Goal: Information Seeking & Learning: Learn about a topic

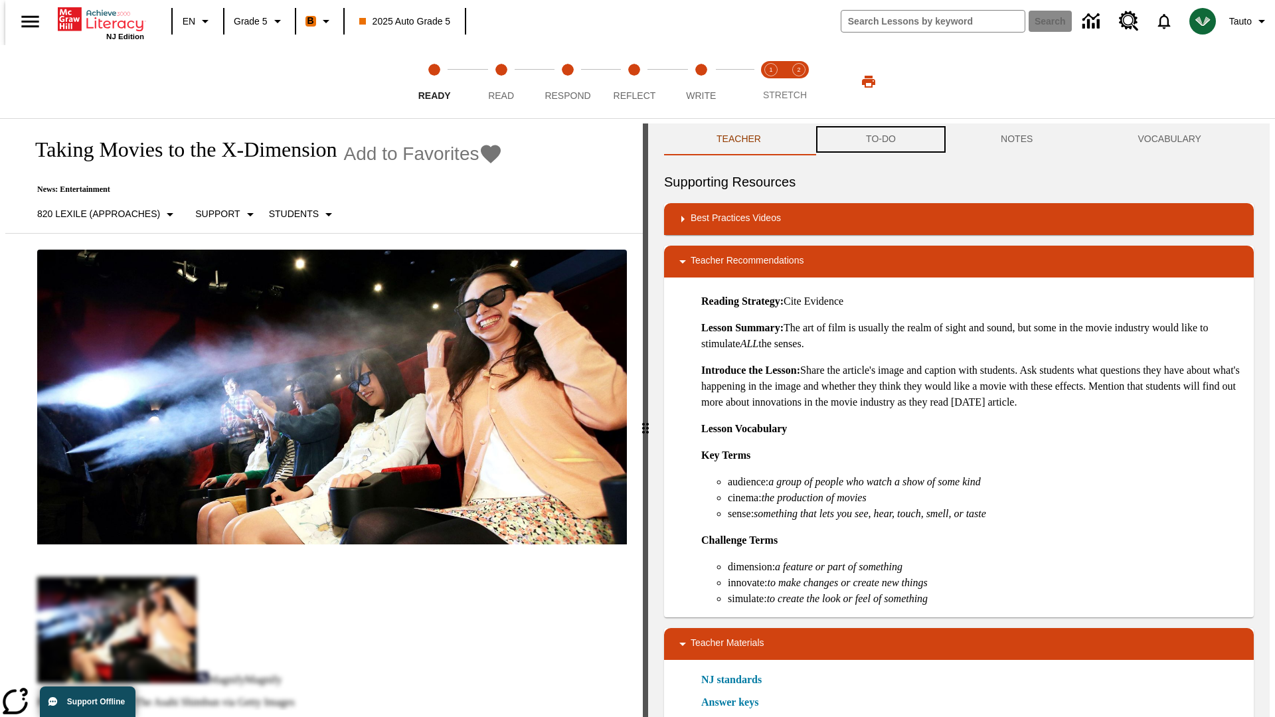
click at [880, 139] on button "TO-DO" at bounding box center [881, 140] width 135 height 32
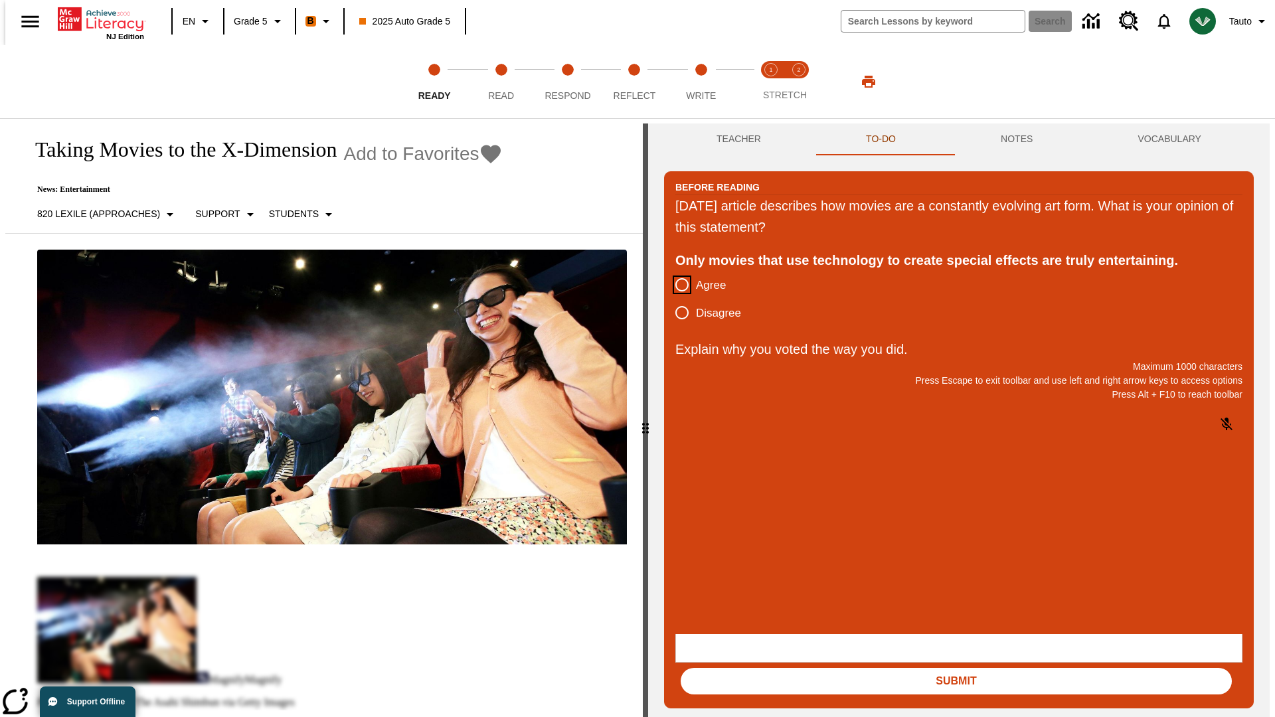
click at [677, 286] on input "Agree" at bounding box center [682, 285] width 28 height 28
radio input "true"
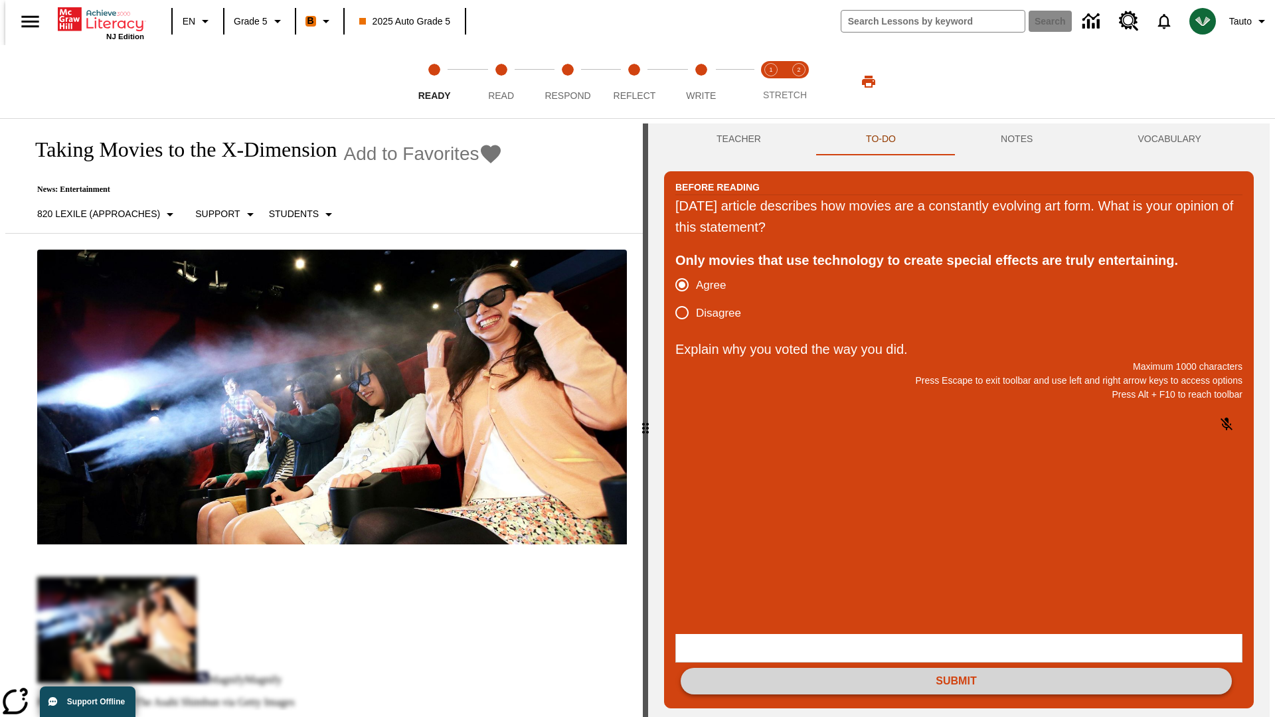
click at [956, 668] on button "Submit" at bounding box center [956, 681] width 551 height 27
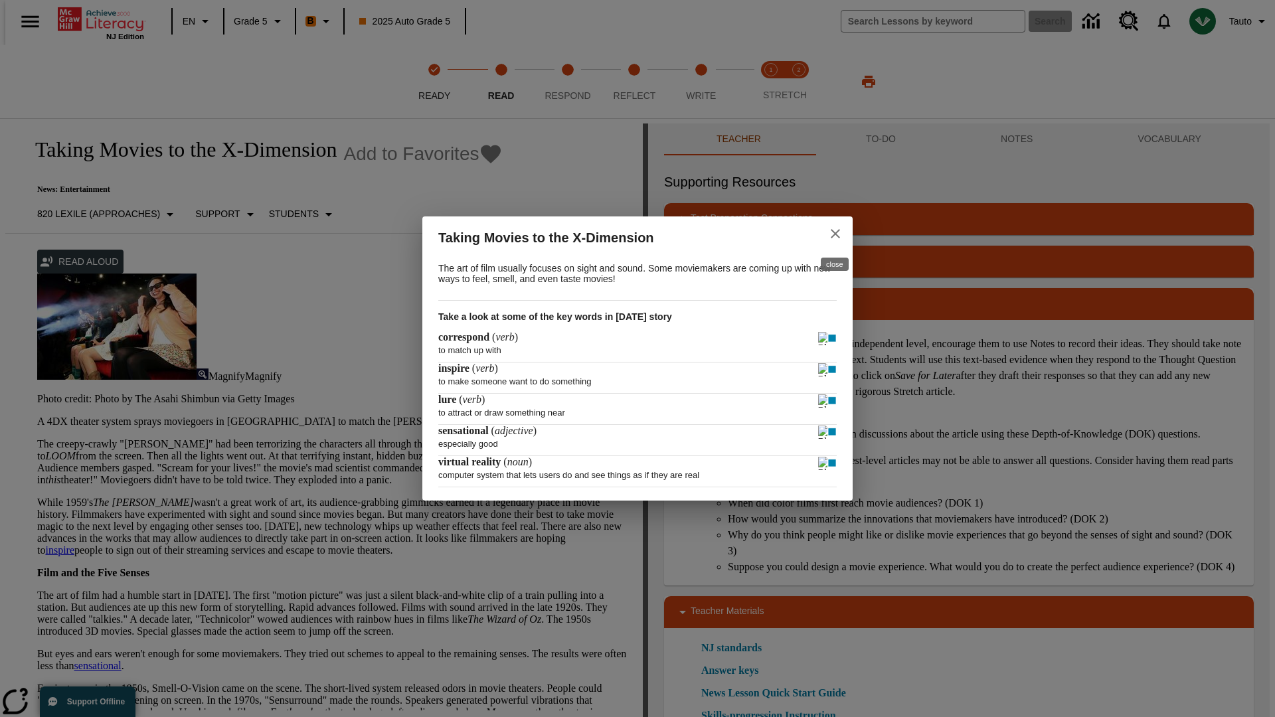
click at [835, 232] on icon "close" at bounding box center [835, 233] width 9 height 9
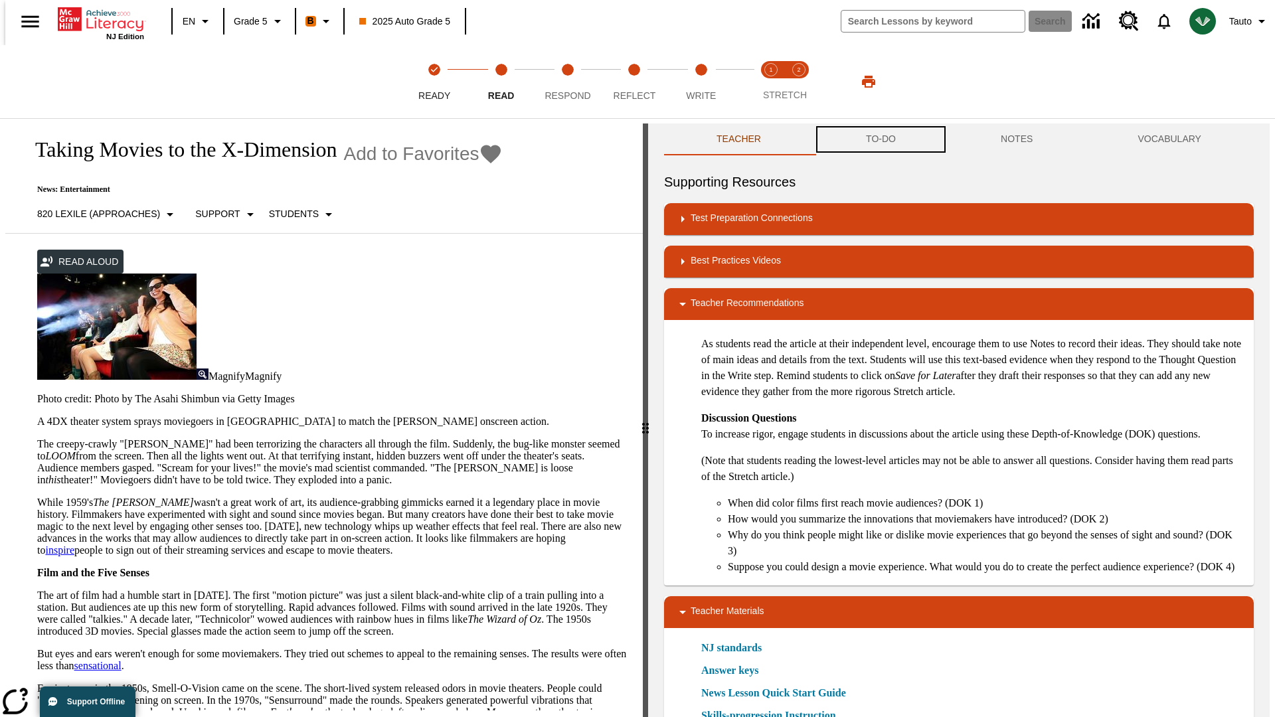
scroll to position [1, 0]
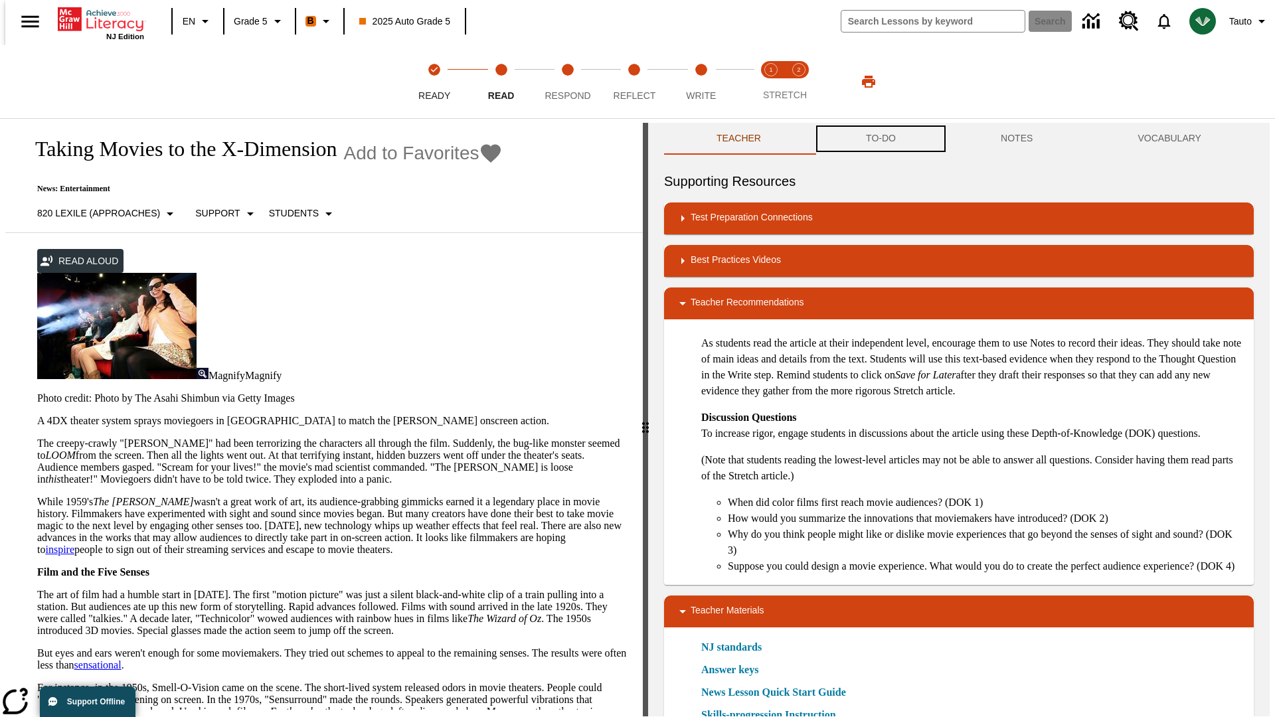
click at [880, 139] on button "TO-DO" at bounding box center [881, 139] width 135 height 32
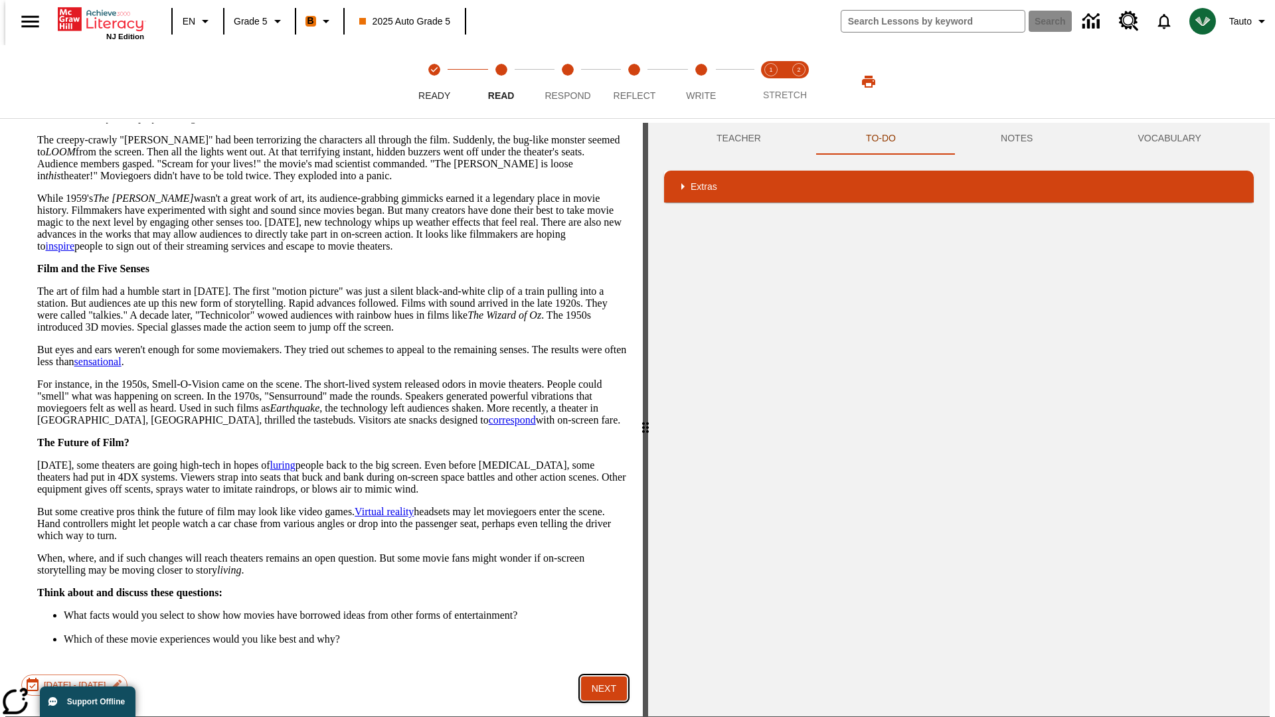
scroll to position [86, 0]
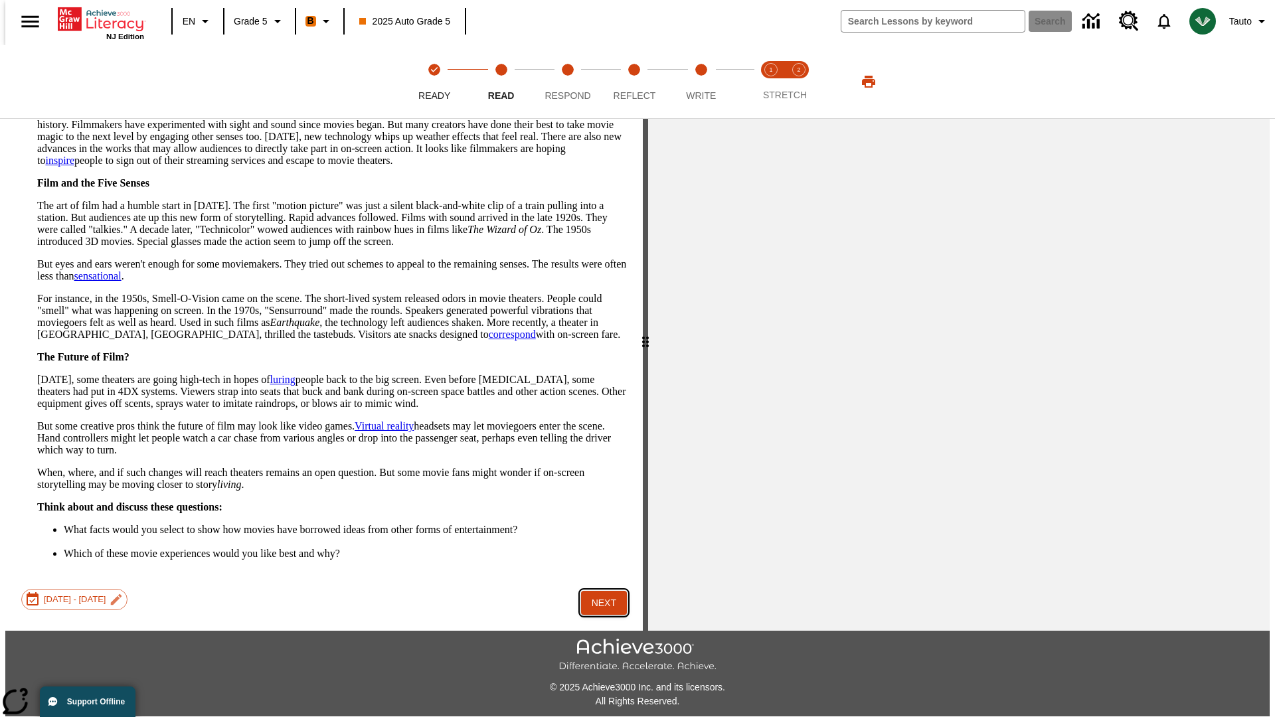
click at [599, 591] on button "Next" at bounding box center [604, 603] width 46 height 25
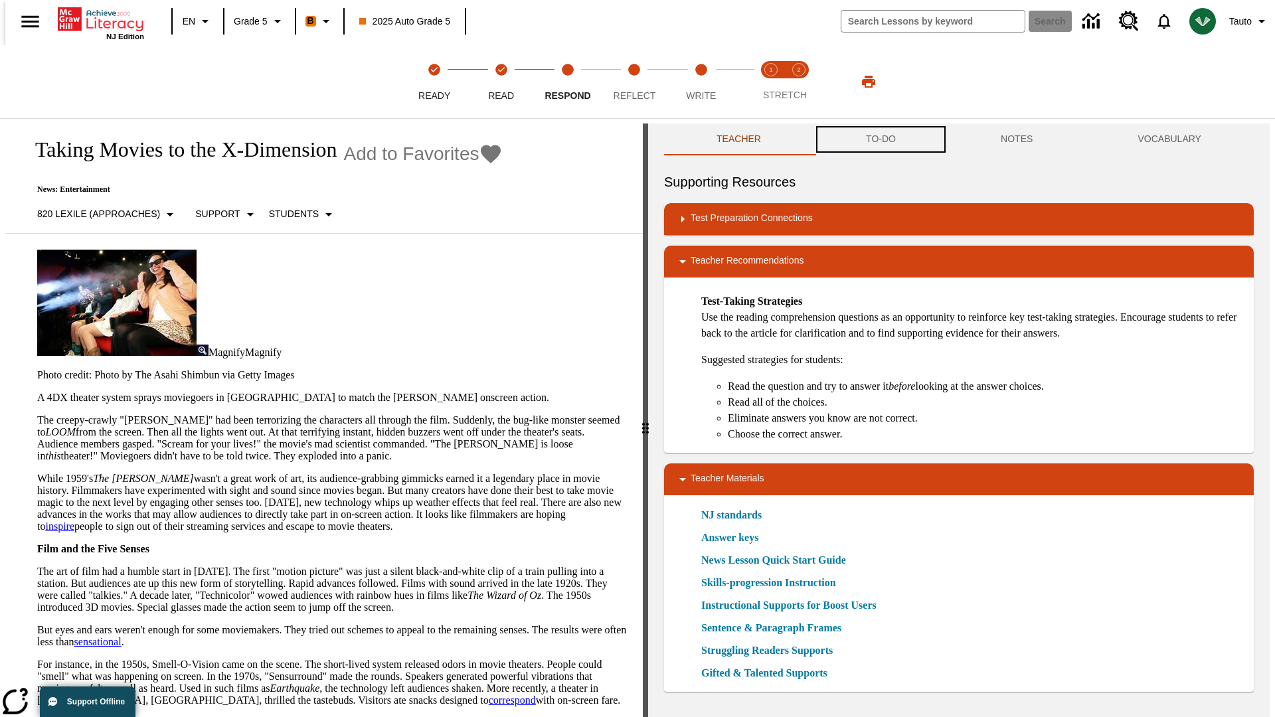
scroll to position [1, 0]
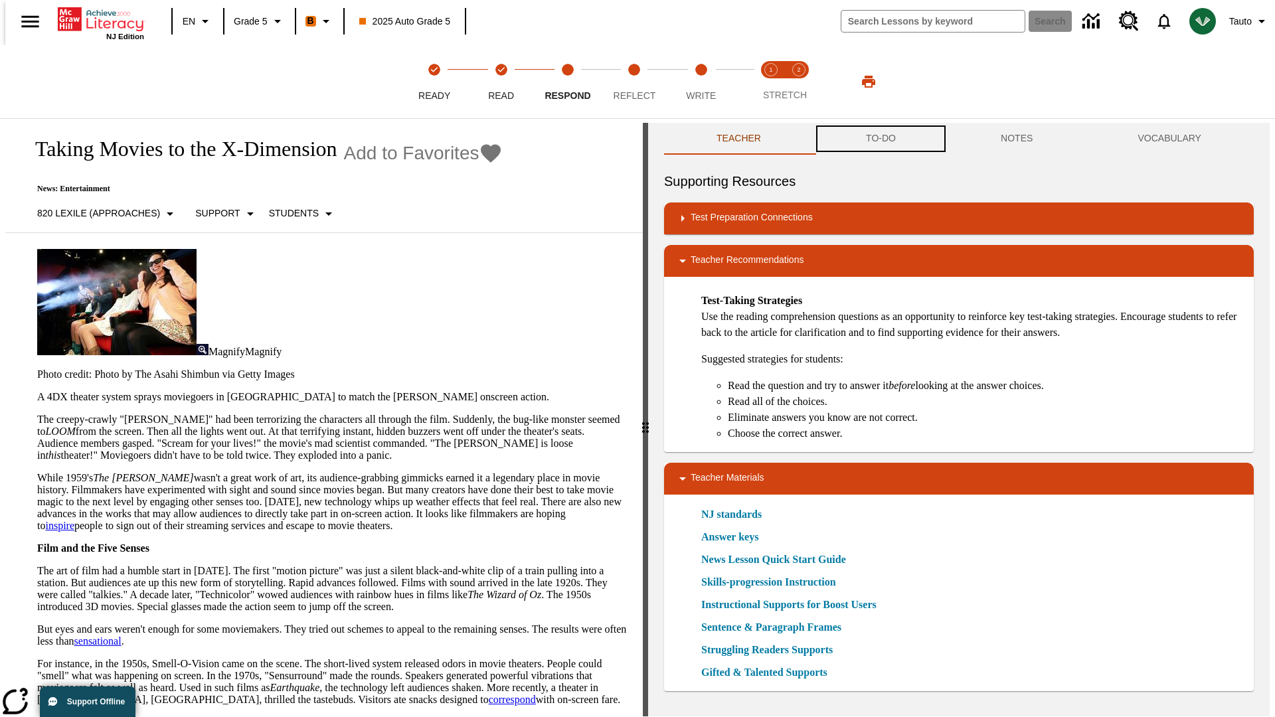
click at [880, 139] on button "TO-DO" at bounding box center [881, 139] width 135 height 32
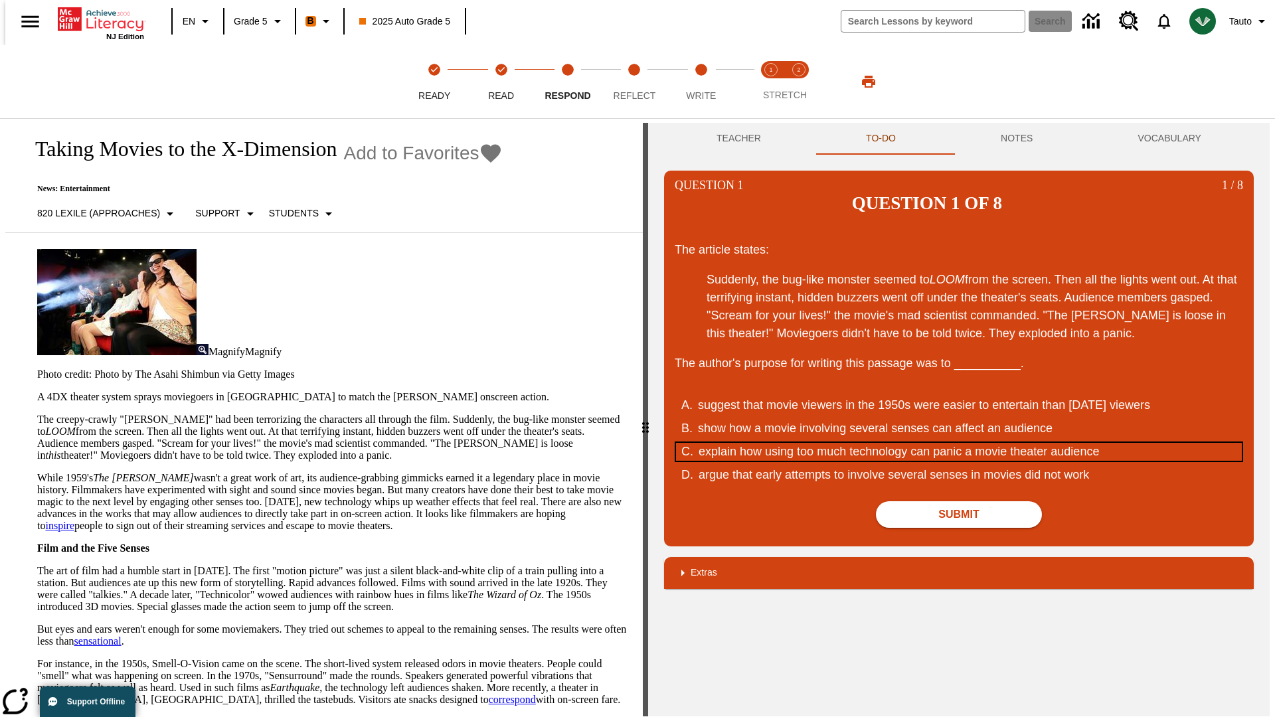
click at [959, 443] on div "explain how using too much technology can panic a movie theater audience" at bounding box center [951, 452] width 505 height 18
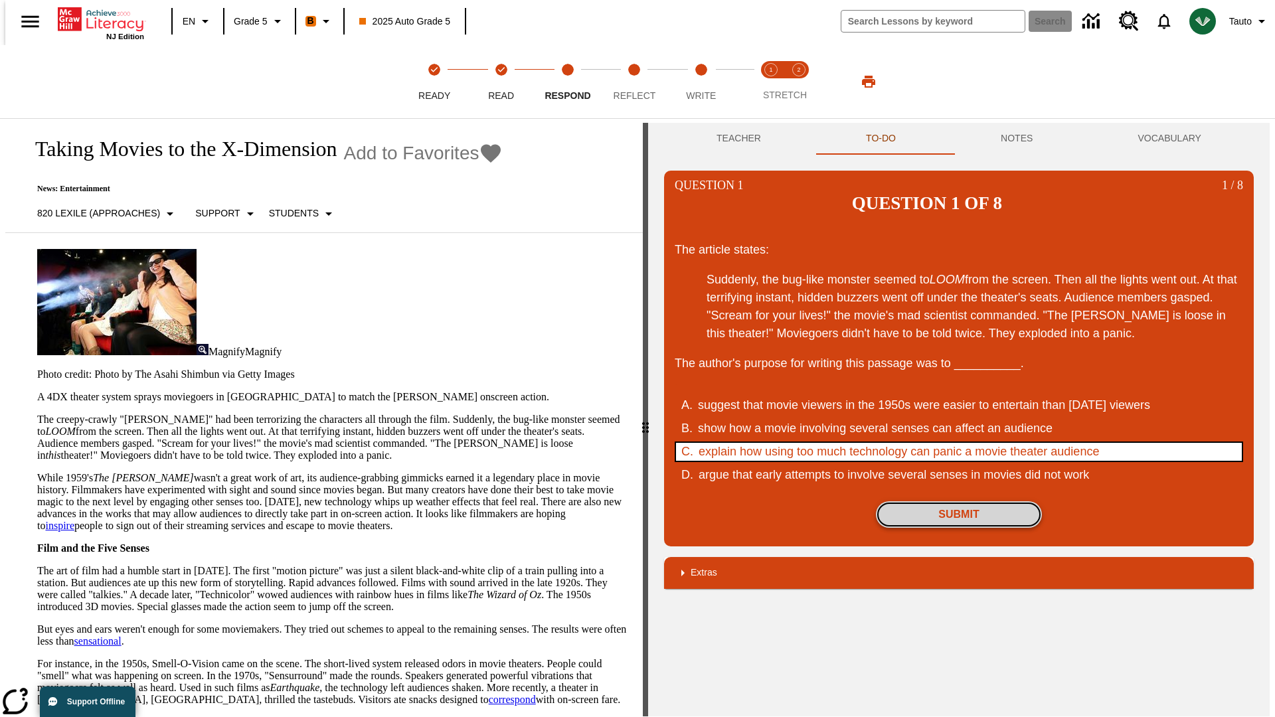
click at [959, 501] on button "Submit" at bounding box center [959, 514] width 166 height 27
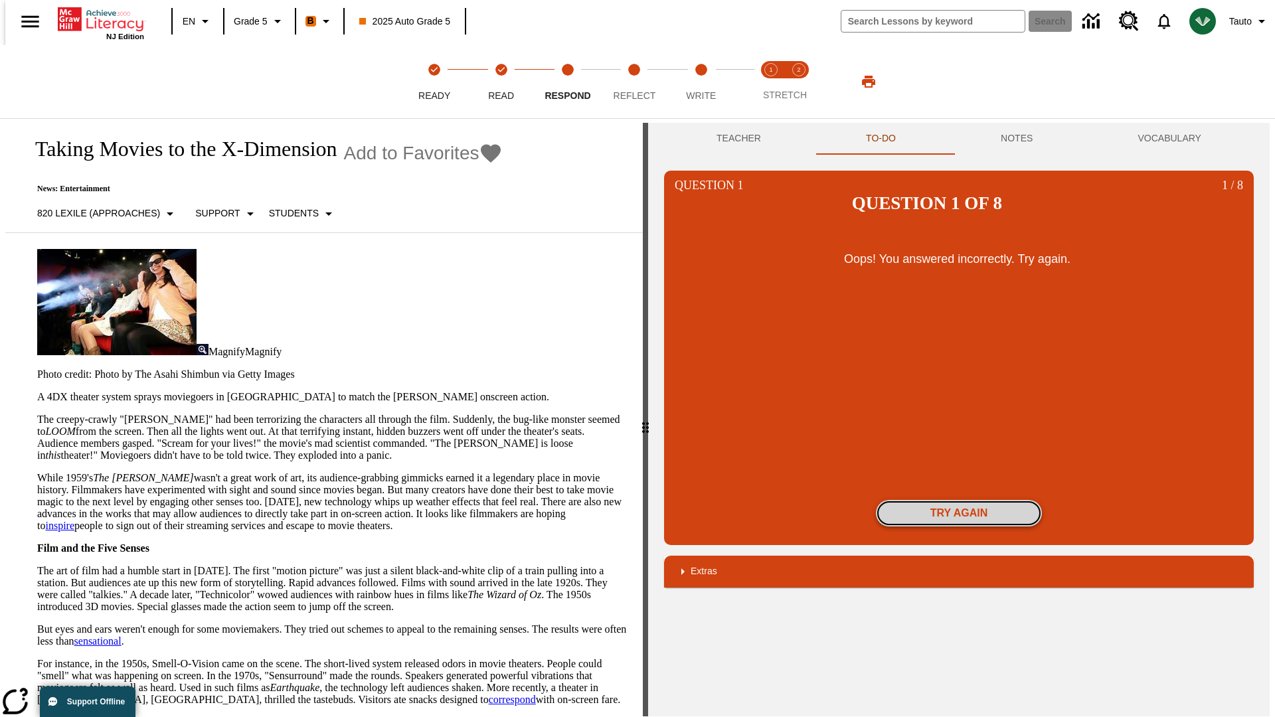
click at [959, 500] on button "Try again" at bounding box center [959, 513] width 166 height 27
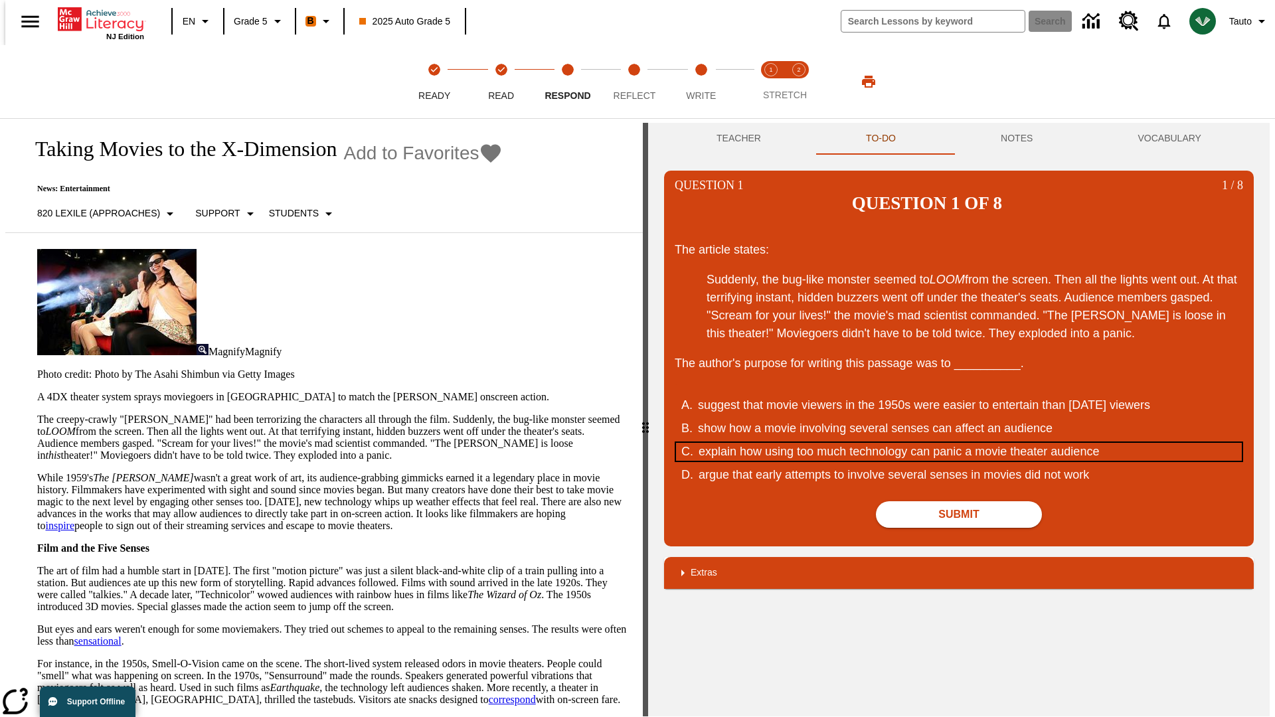
click at [959, 443] on div "explain how using too much technology can panic a movie theater audience" at bounding box center [951, 452] width 505 height 18
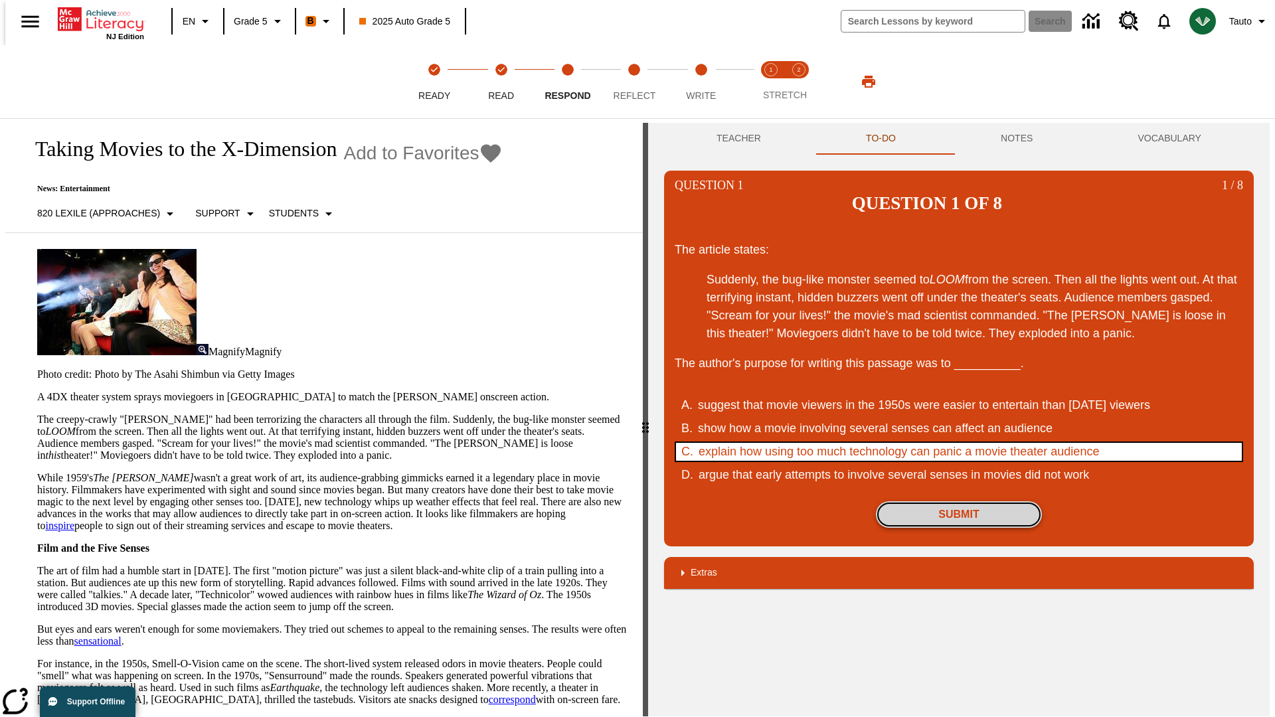
click at [959, 501] on button "Submit" at bounding box center [959, 514] width 166 height 27
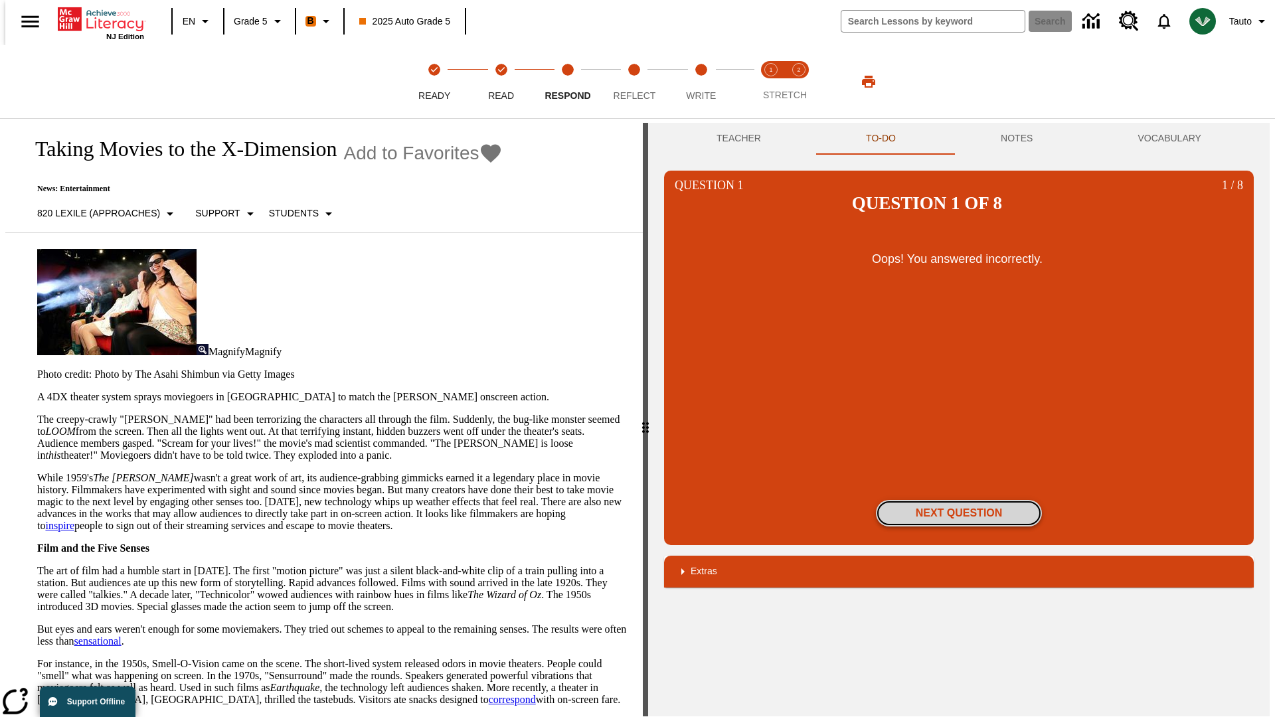
click at [959, 500] on button "Next Question" at bounding box center [959, 513] width 166 height 27
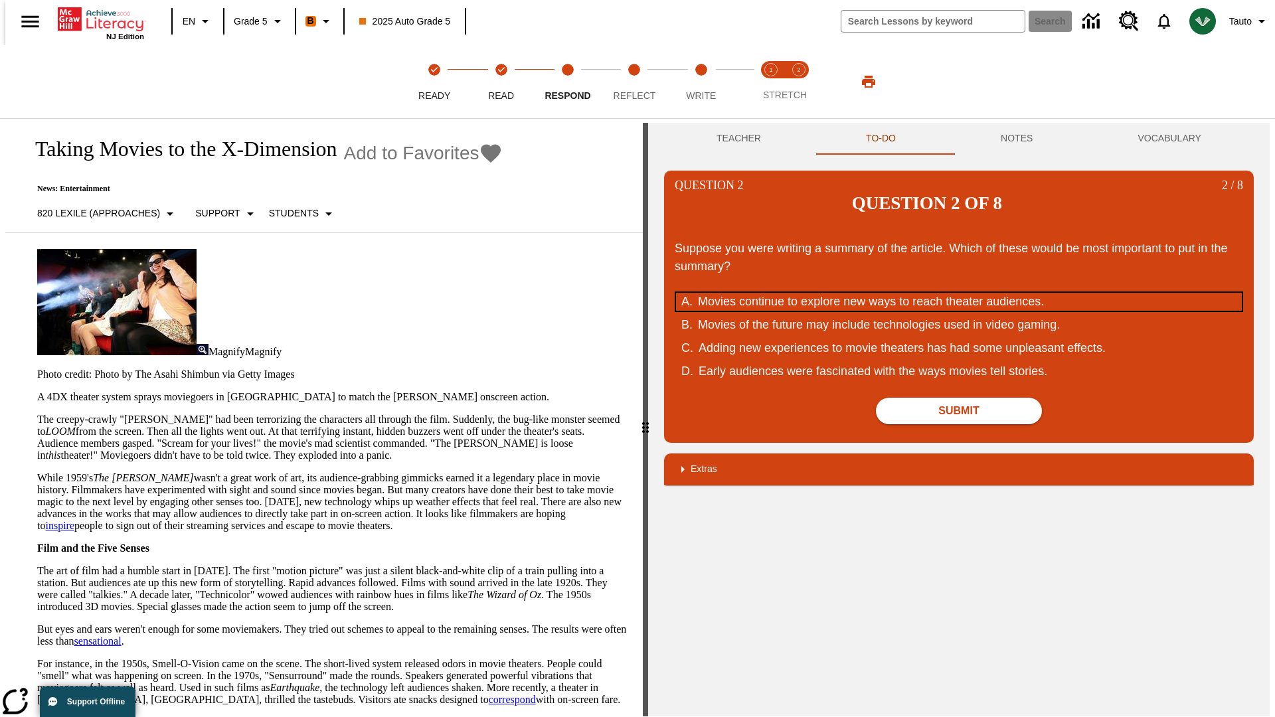
click at [959, 293] on div "Movies continue to explore new ways to reach theater audiences." at bounding box center [950, 302] width 505 height 18
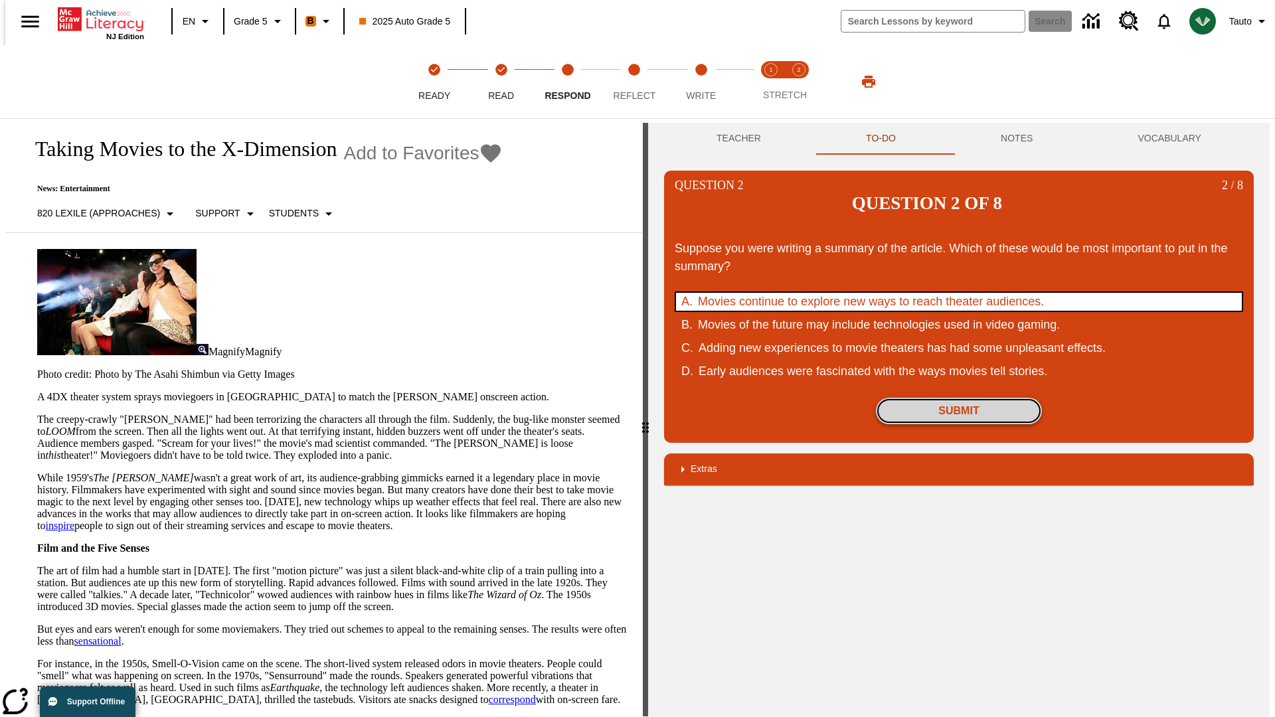
click at [959, 398] on button "Submit" at bounding box center [959, 411] width 166 height 27
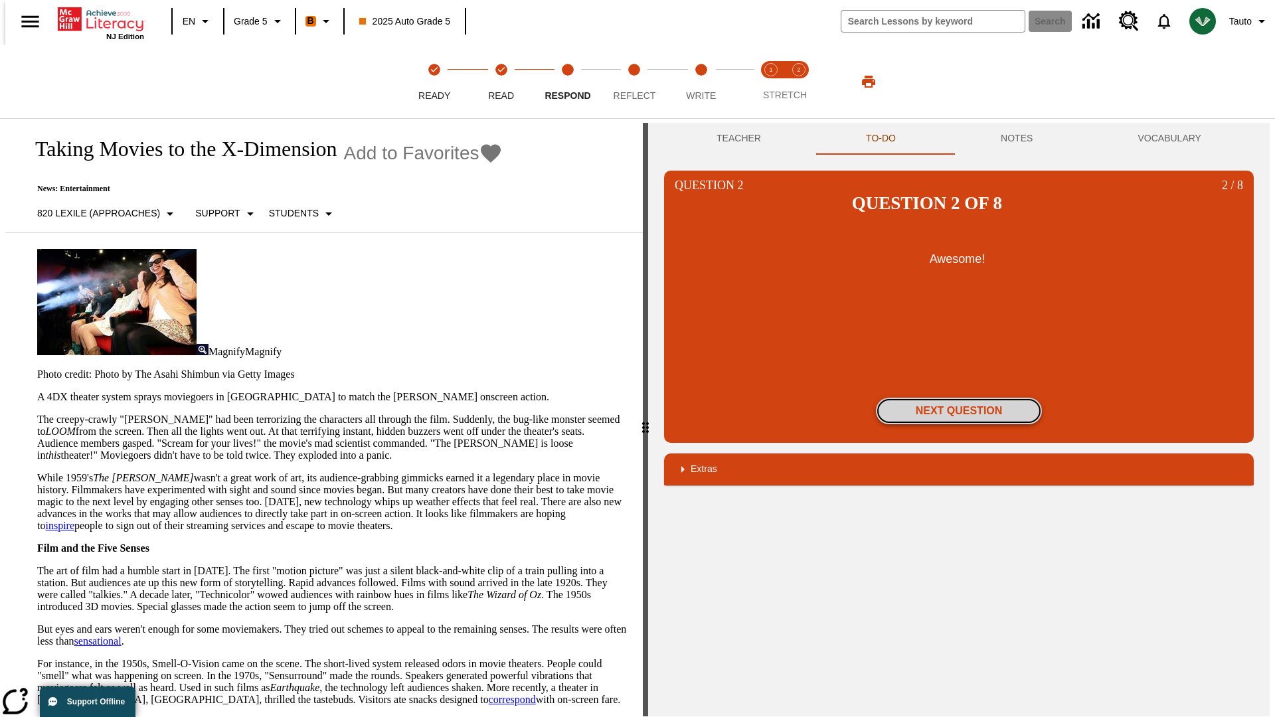
click at [959, 398] on button "Next Question" at bounding box center [959, 411] width 166 height 27
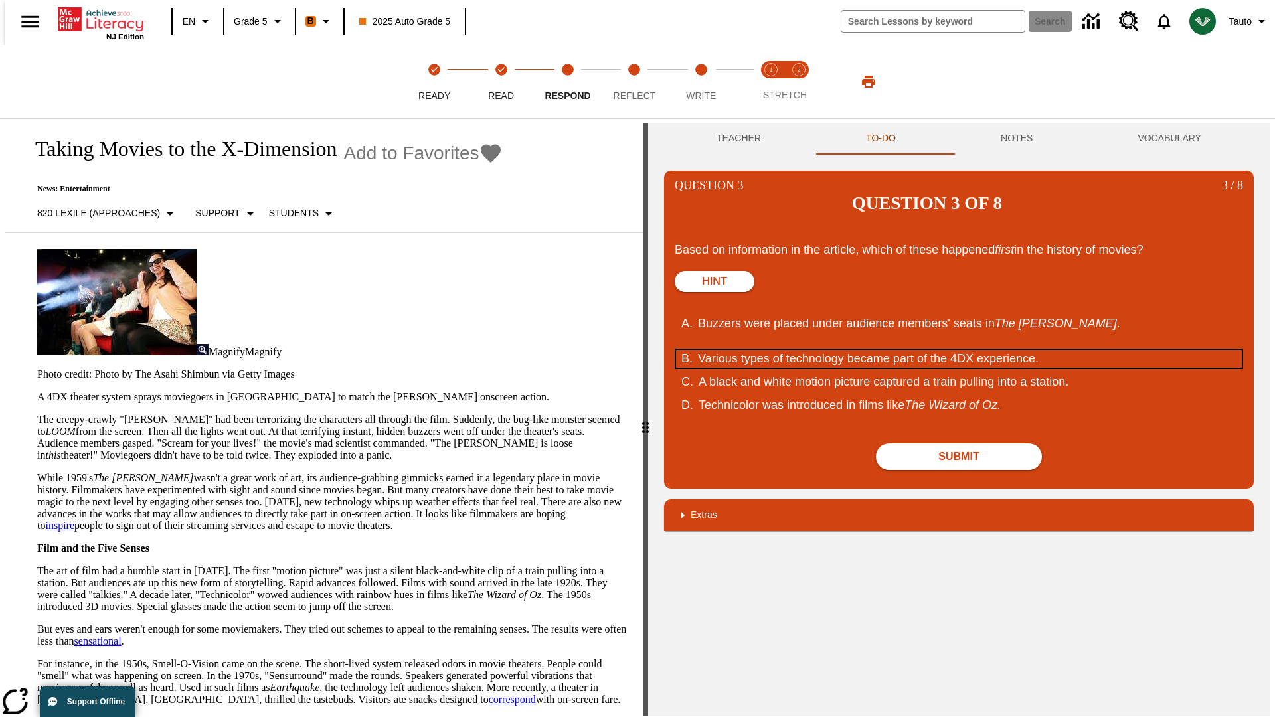
click at [959, 350] on div "Various types of technology became part of the 4DX experience." at bounding box center [950, 359] width 505 height 18
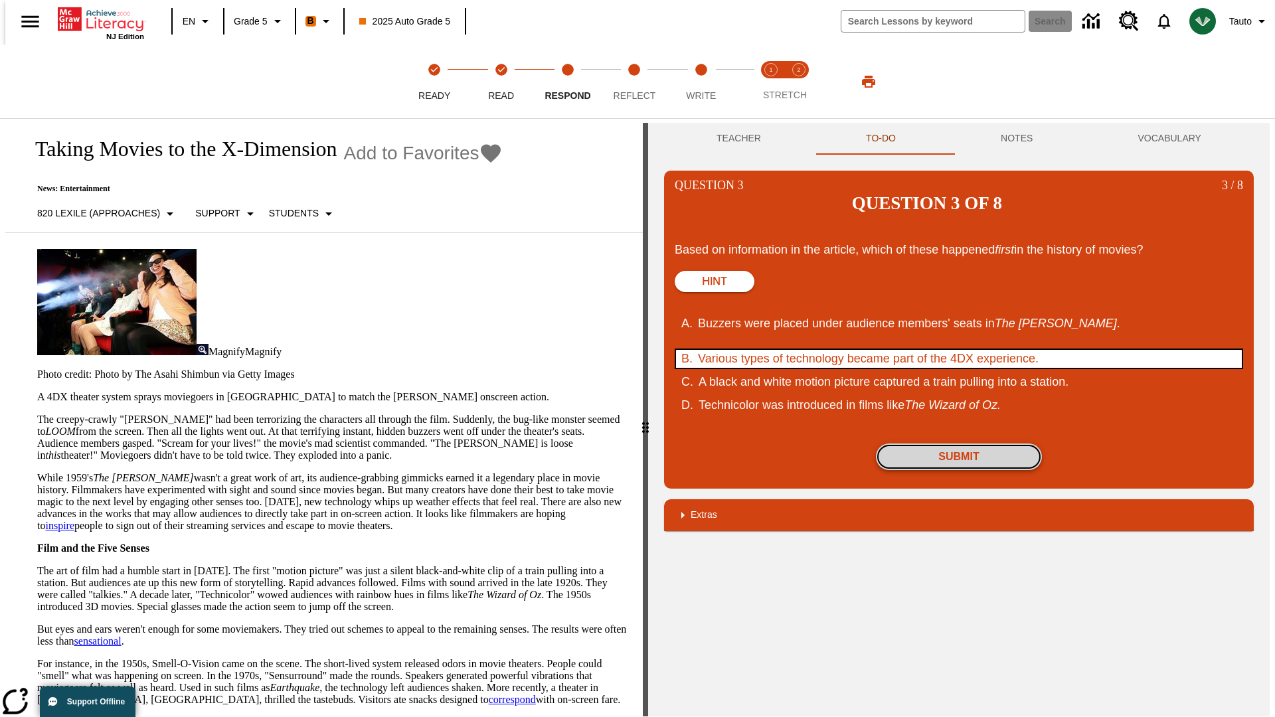
click at [959, 444] on button "Submit" at bounding box center [959, 457] width 166 height 27
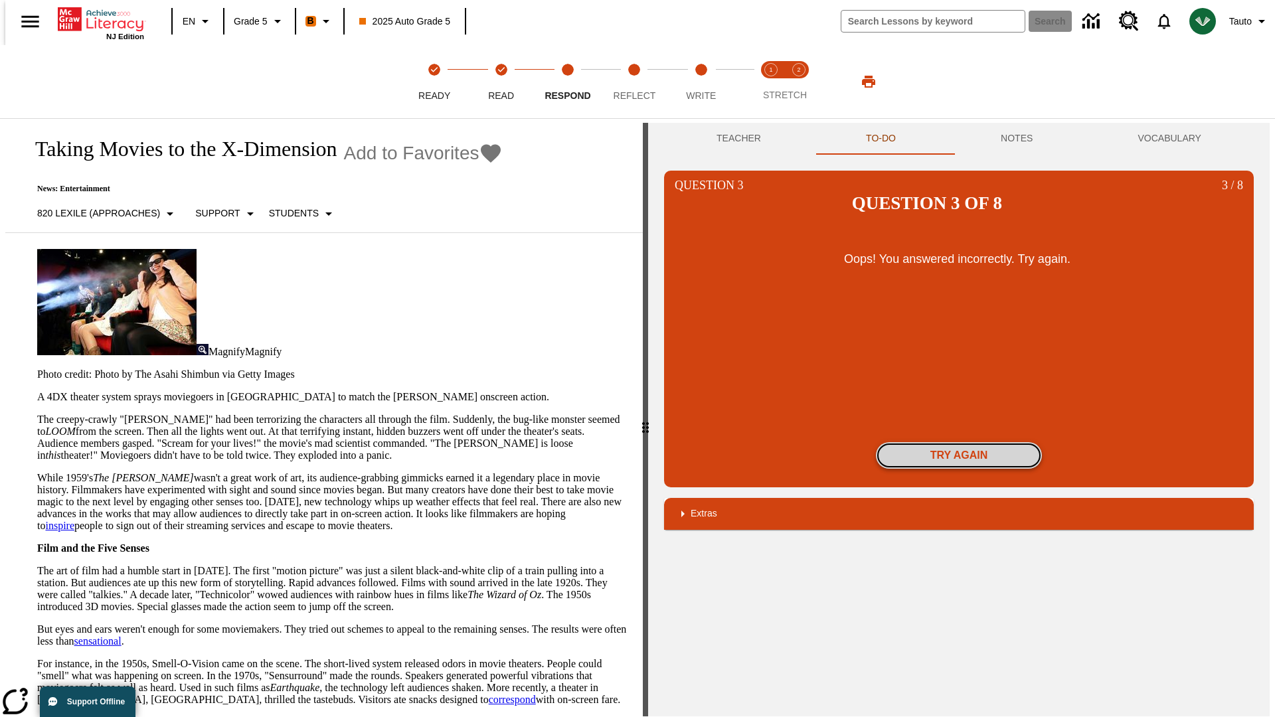
click at [959, 442] on button "Try again" at bounding box center [959, 455] width 166 height 27
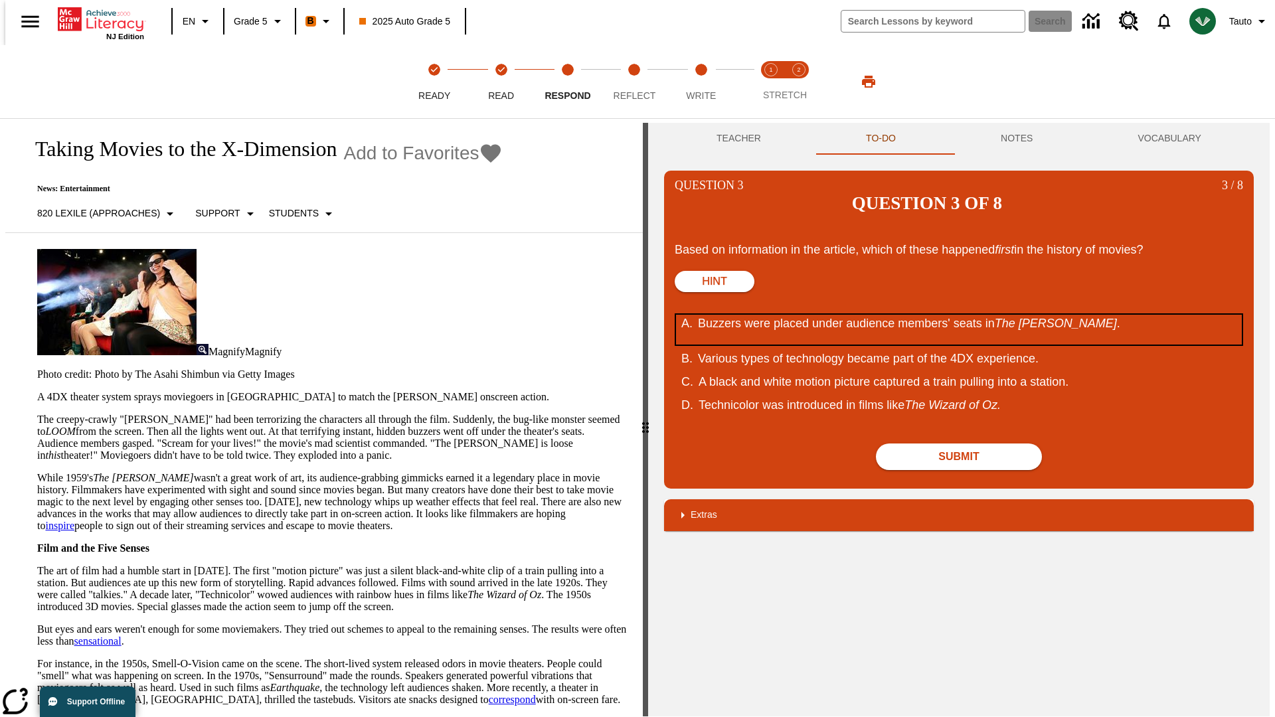
click at [959, 315] on div "Buzzers were placed under audience members' seats in The [PERSON_NAME] ." at bounding box center [950, 330] width 505 height 30
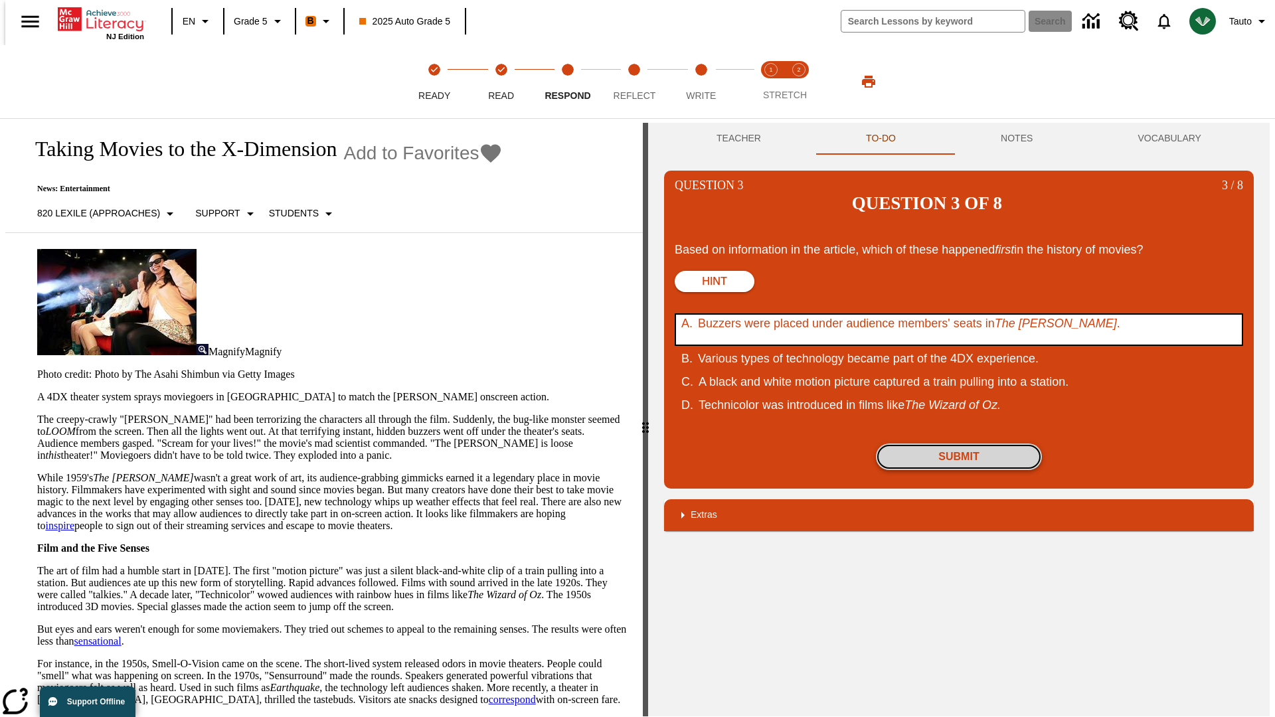
click at [959, 444] on button "Submit" at bounding box center [959, 457] width 166 height 27
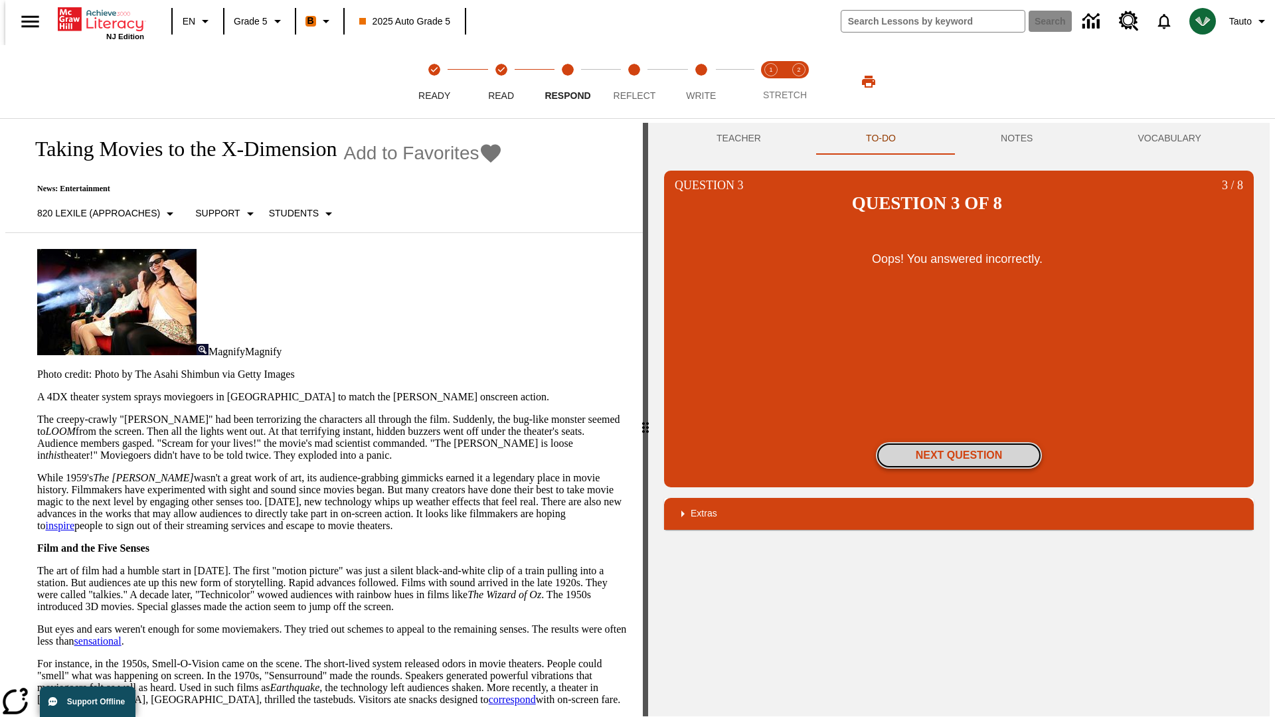
click at [959, 442] on button "Next Question" at bounding box center [959, 455] width 166 height 27
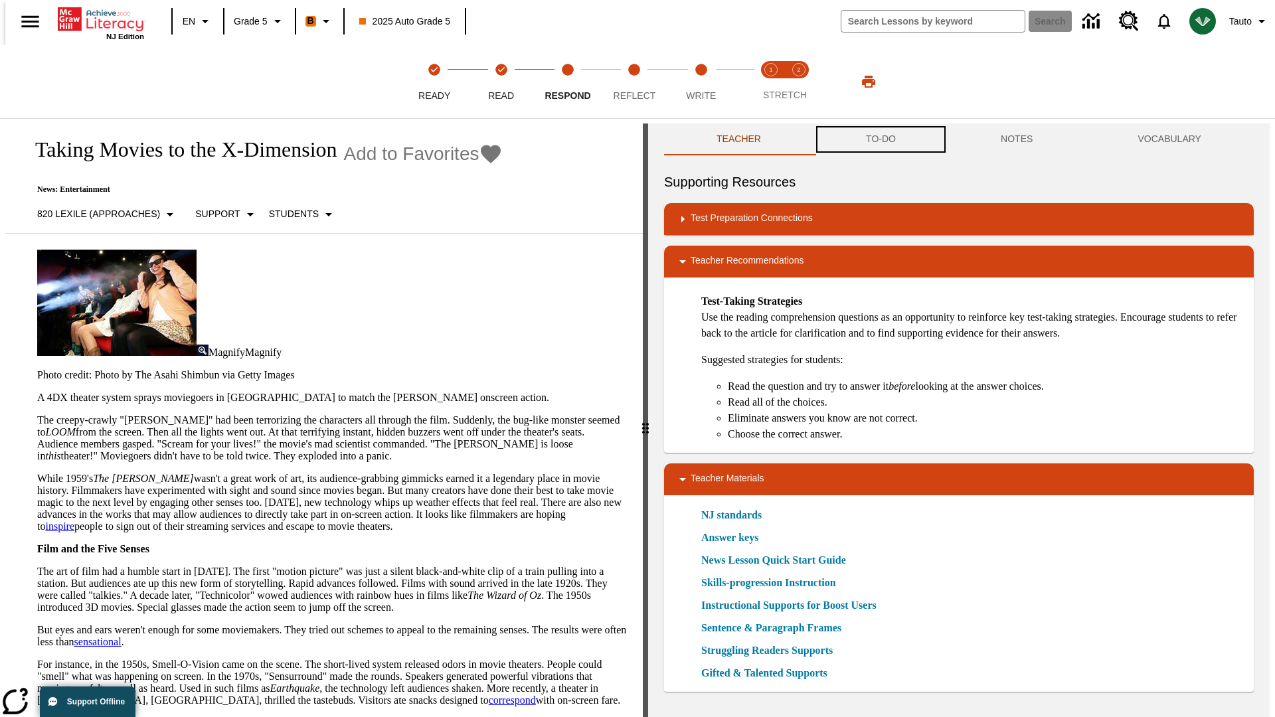
click at [880, 139] on button "TO-DO" at bounding box center [881, 140] width 135 height 32
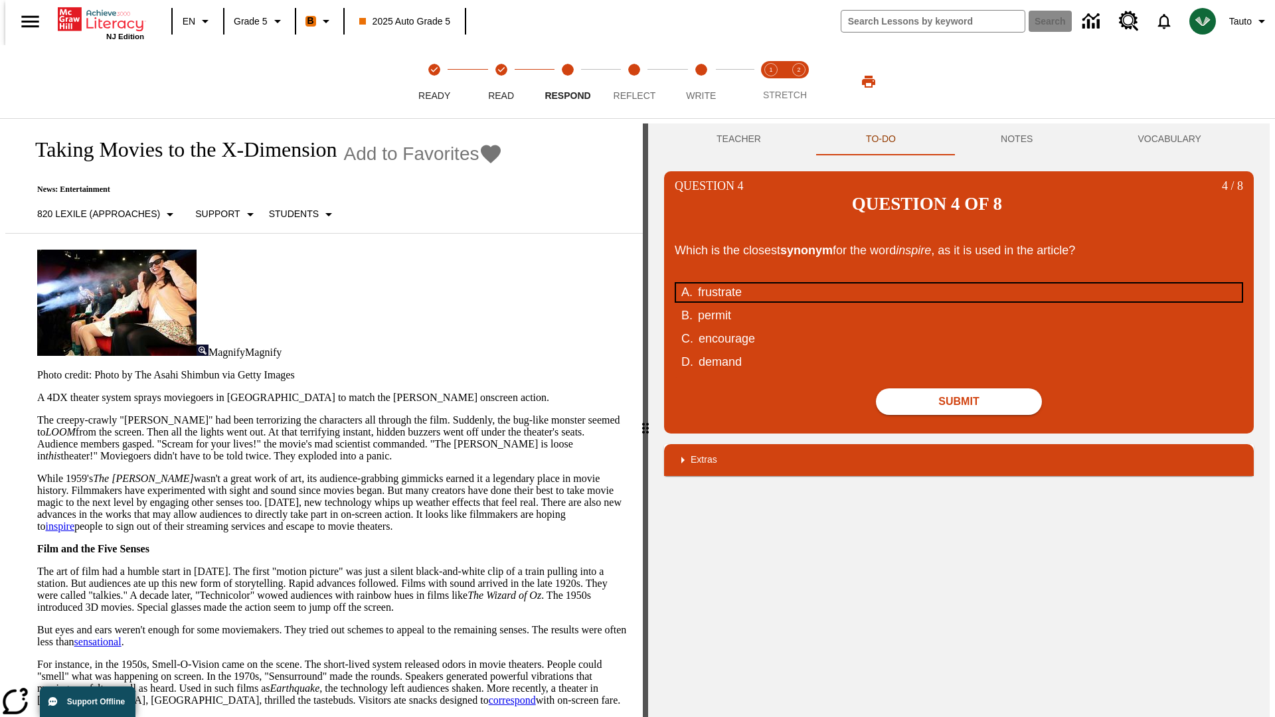
click at [959, 284] on div "frustrate" at bounding box center [950, 293] width 505 height 18
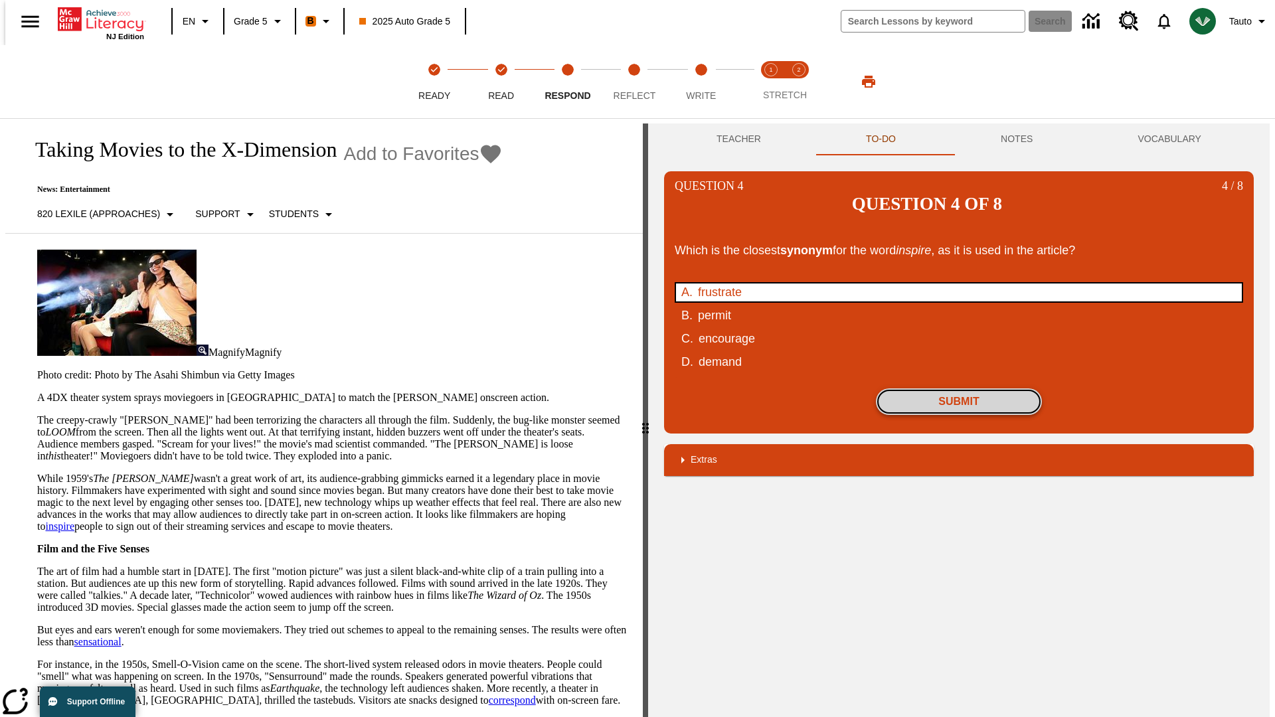
click at [959, 388] on button "Submit" at bounding box center [959, 401] width 166 height 27
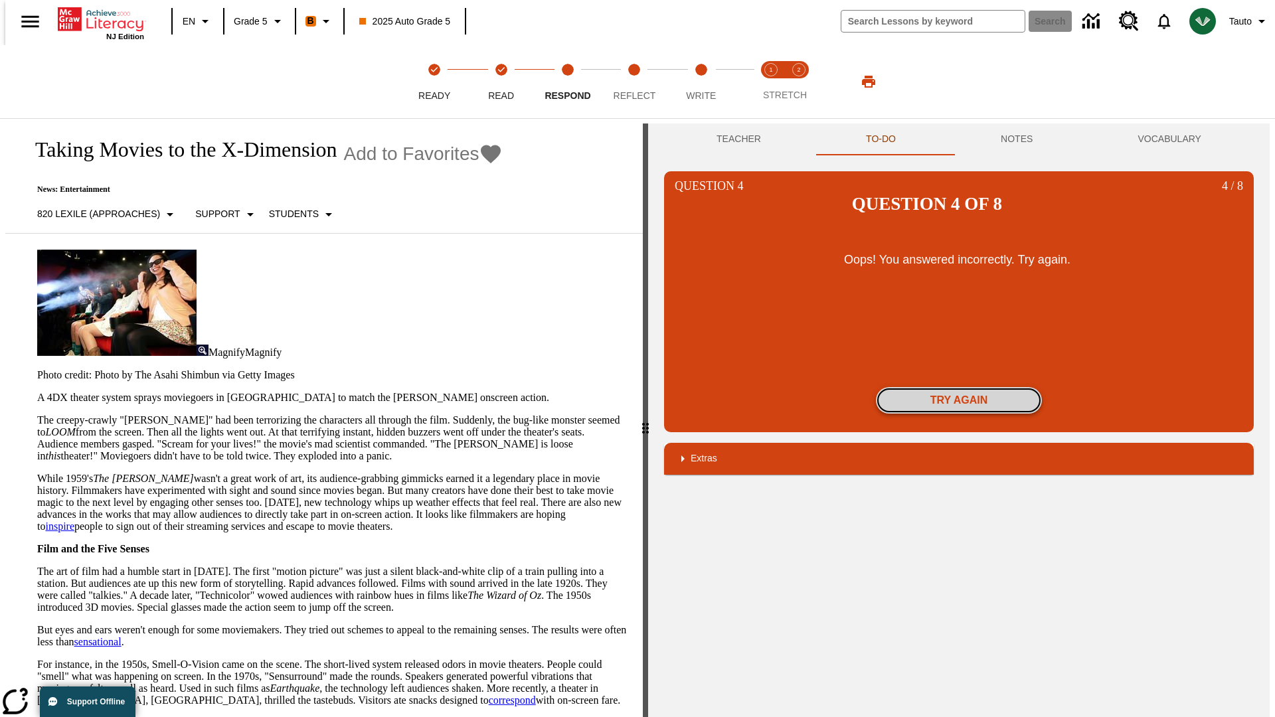
click at [959, 387] on button "Try again" at bounding box center [959, 400] width 166 height 27
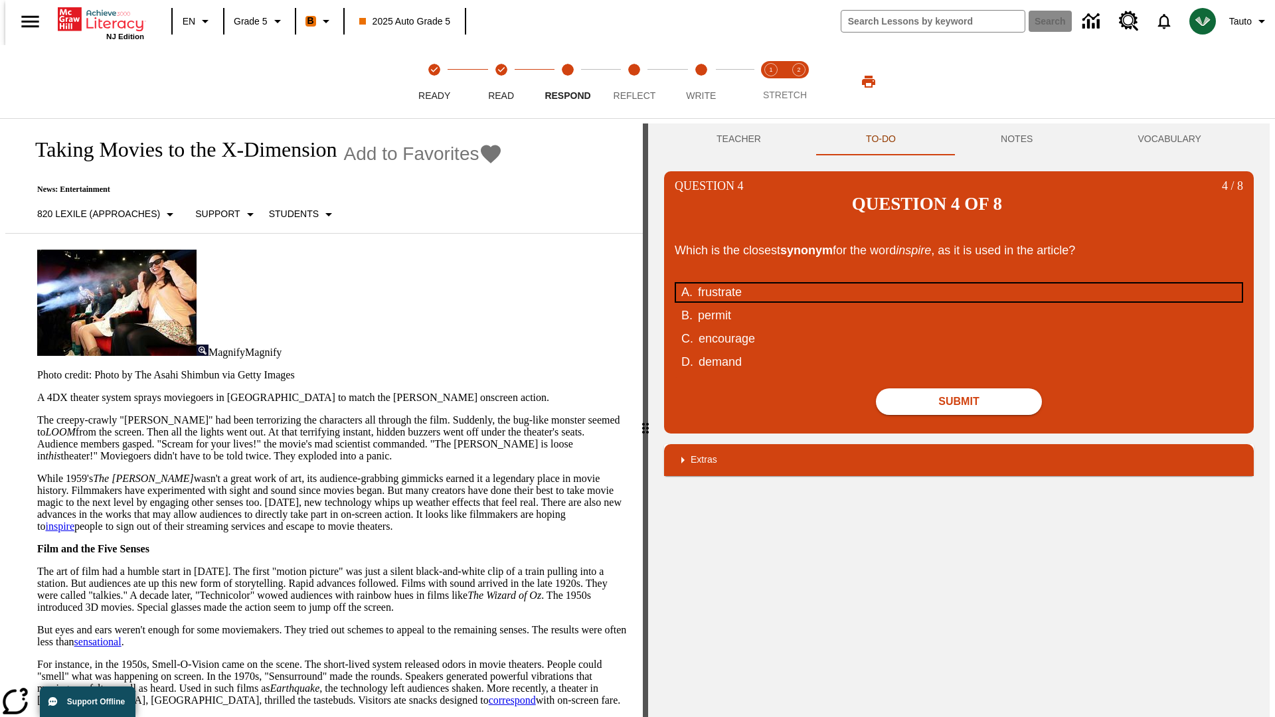
click at [959, 284] on div "frustrate" at bounding box center [950, 293] width 505 height 18
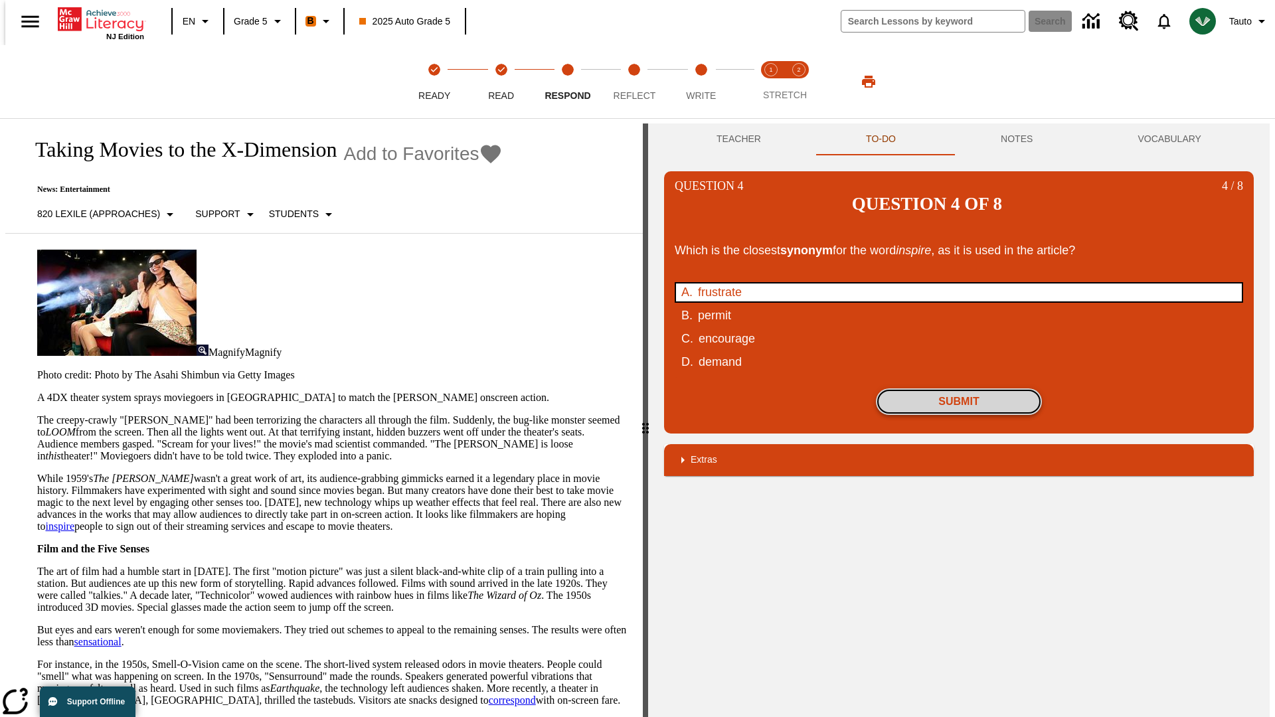
click at [959, 388] on button "Submit" at bounding box center [959, 401] width 166 height 27
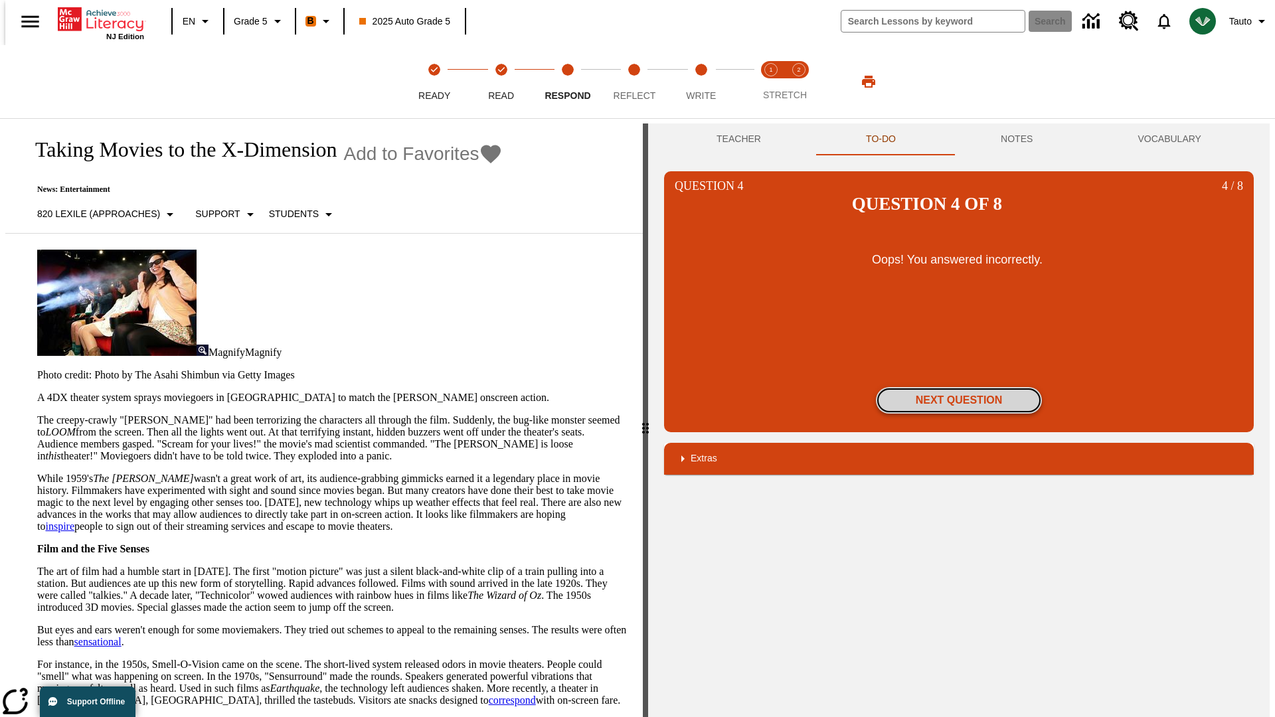
click at [959, 387] on button "Next Question" at bounding box center [959, 400] width 166 height 27
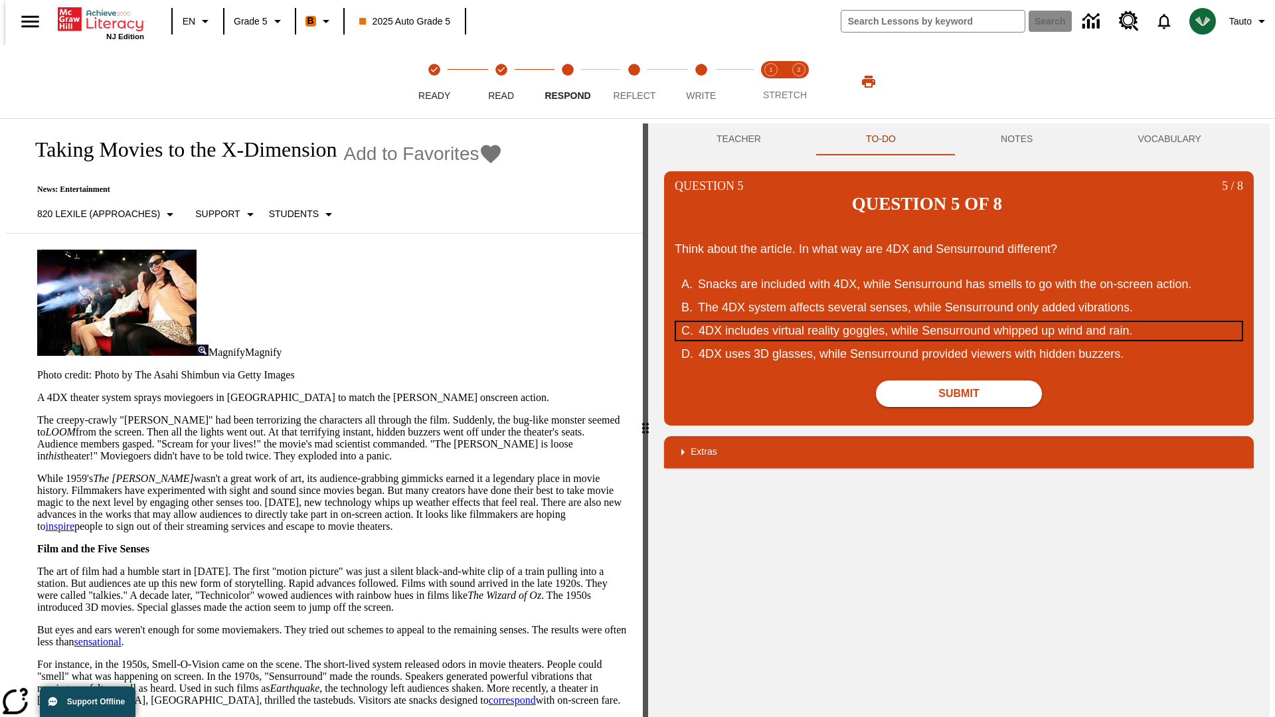
click at [959, 322] on div "4DX includes virtual reality goggles, while Sensurround whipped up wind and rai…" at bounding box center [951, 331] width 505 height 18
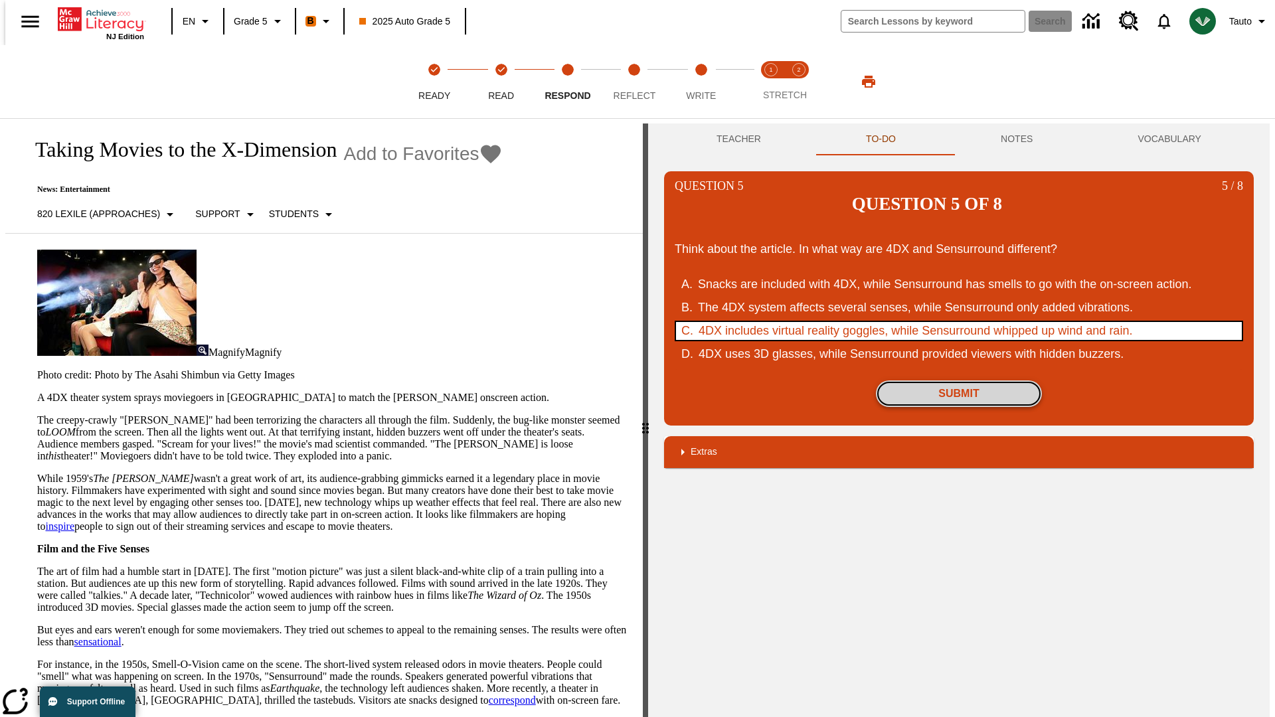
click at [959, 381] on button "Submit" at bounding box center [959, 394] width 166 height 27
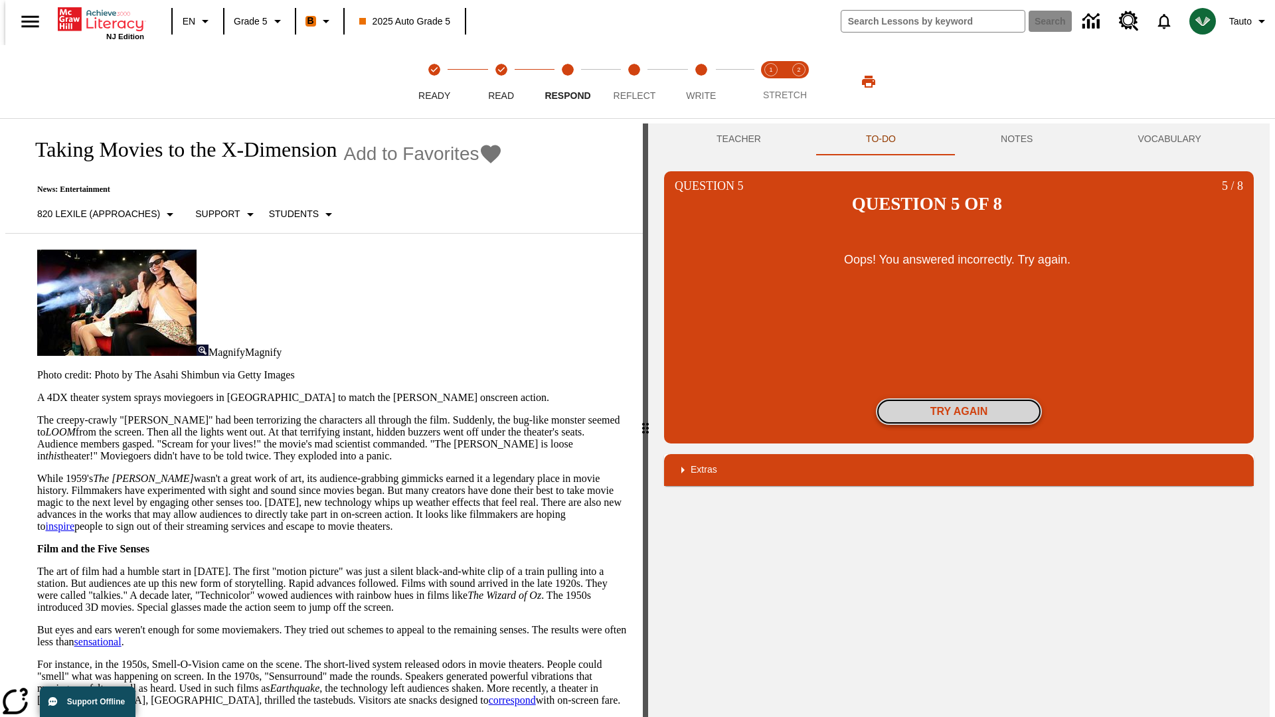
click at [959, 398] on button "Try again" at bounding box center [959, 411] width 166 height 27
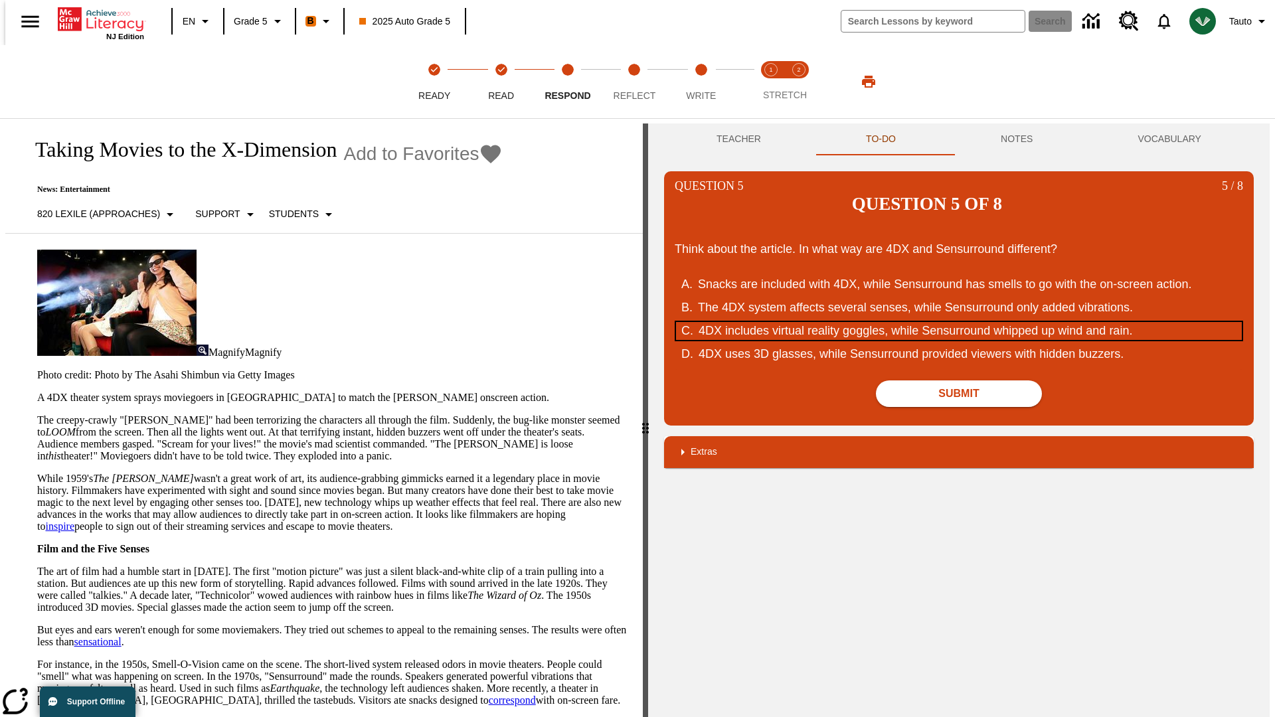
click at [959, 322] on div "4DX includes virtual reality goggles, while Sensurround whipped up wind and rai…" at bounding box center [951, 331] width 505 height 18
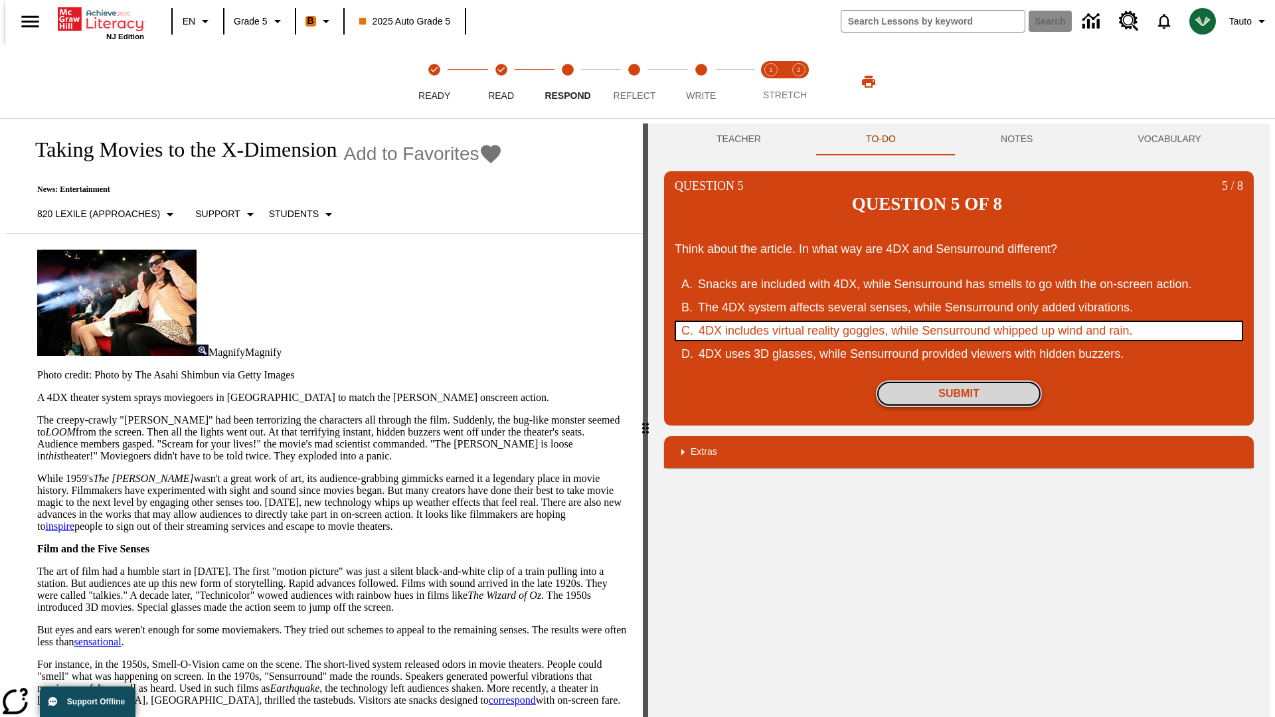
click at [959, 381] on button "Submit" at bounding box center [959, 394] width 166 height 27
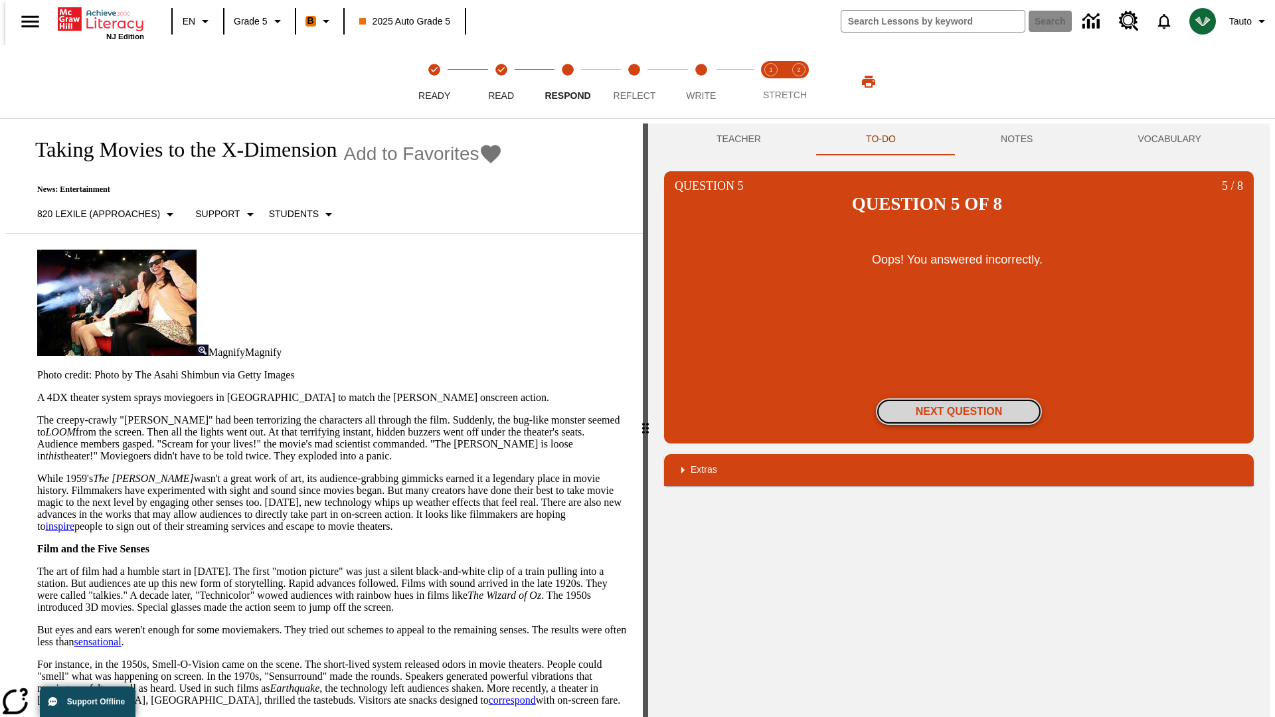
click at [959, 398] on button "Next Question" at bounding box center [959, 411] width 166 height 27
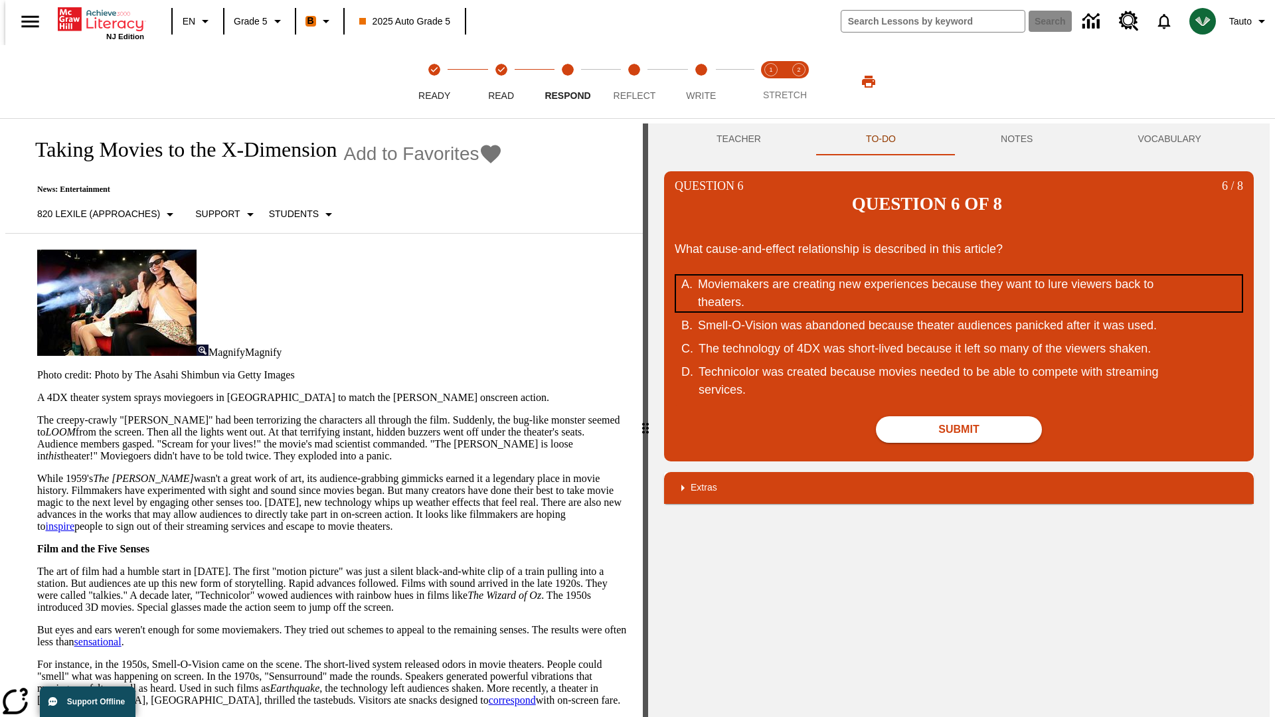
click at [959, 276] on div "Moviemakers are creating new experiences because they want to lure viewers back…" at bounding box center [950, 294] width 505 height 36
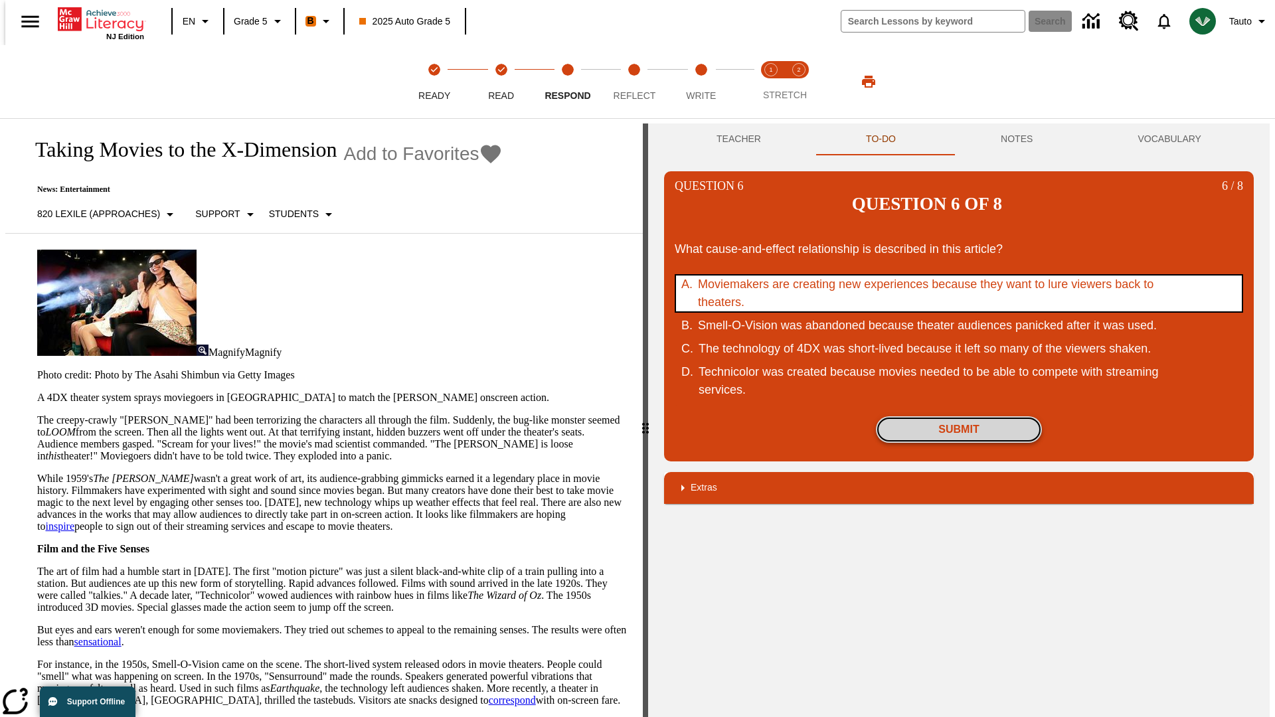
click at [959, 416] on button "Submit" at bounding box center [959, 429] width 166 height 27
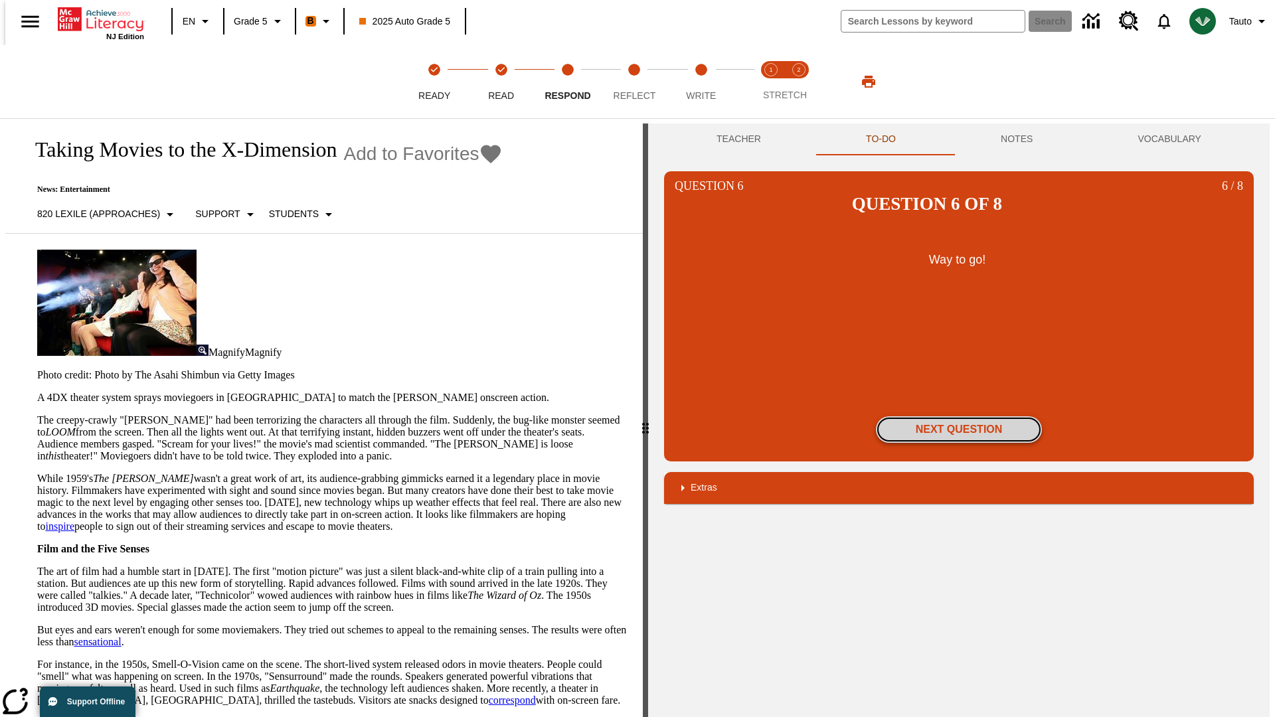
click at [959, 416] on button "Next Question" at bounding box center [959, 429] width 166 height 27
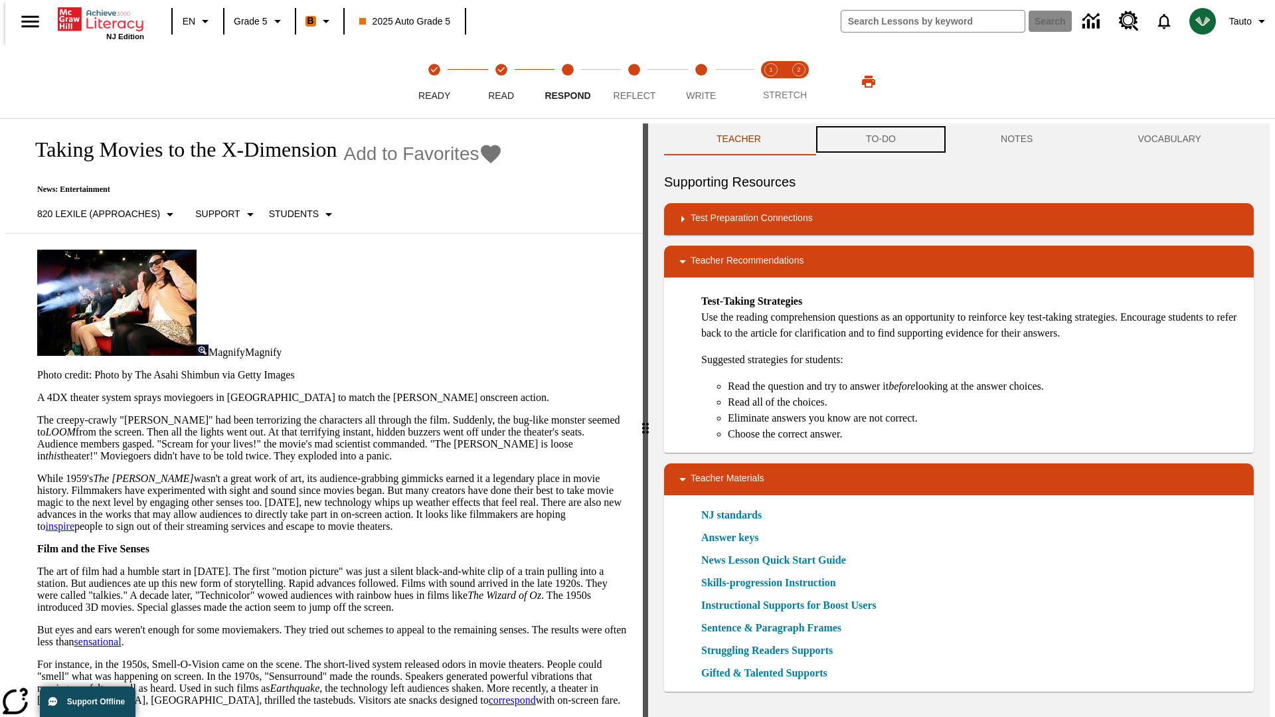
click at [880, 139] on button "TO-DO" at bounding box center [881, 140] width 135 height 32
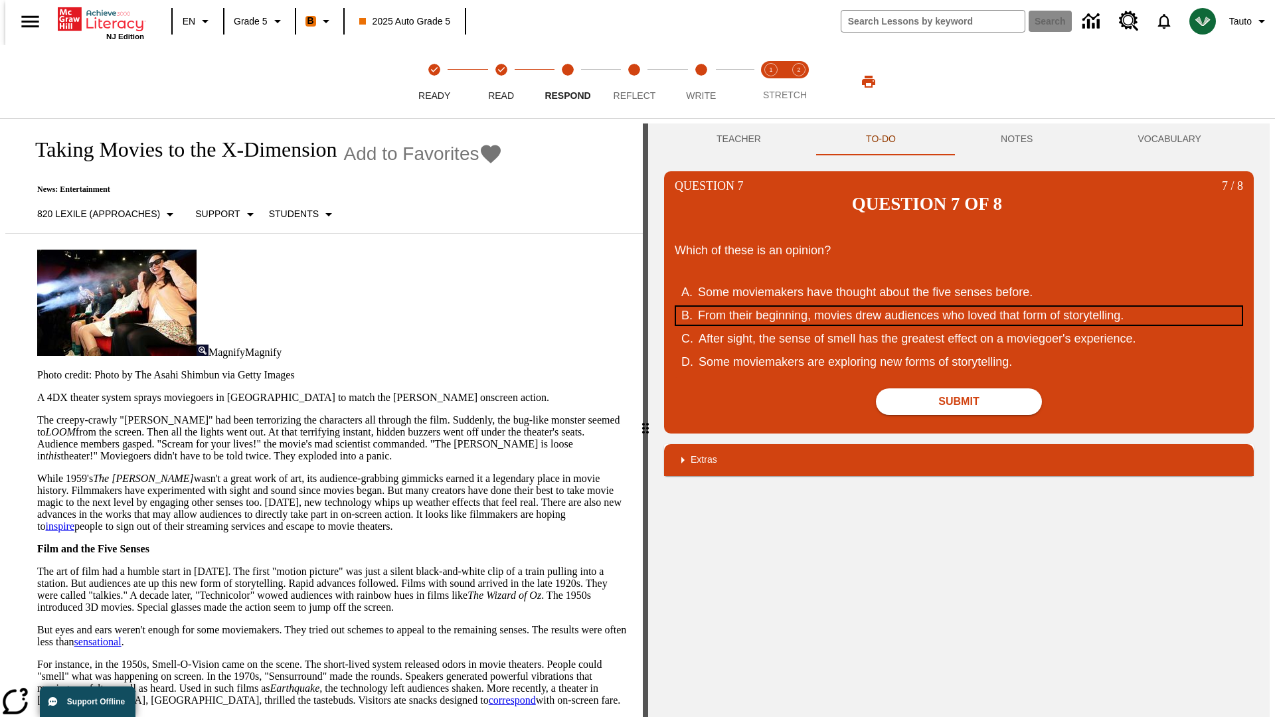
click at [959, 307] on div "From their beginning, movies drew audiences who loved that form of storytelling." at bounding box center [950, 316] width 505 height 18
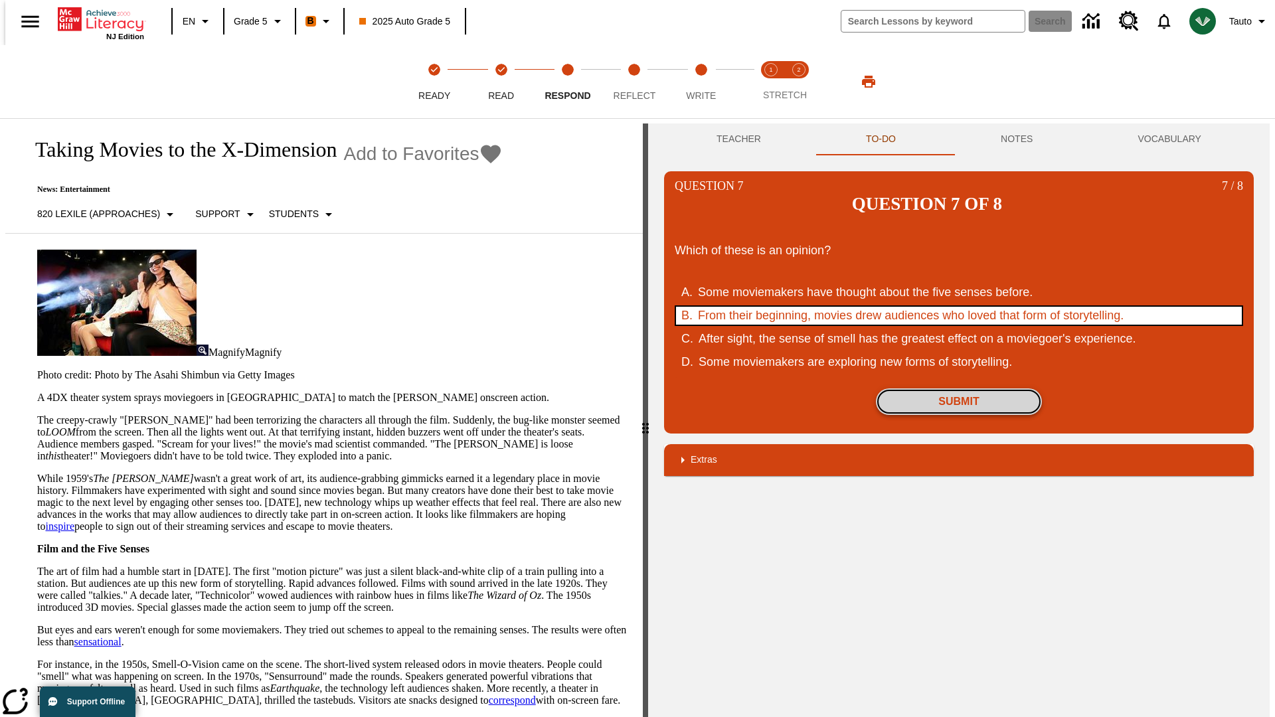
click at [959, 388] on button "Submit" at bounding box center [959, 401] width 166 height 27
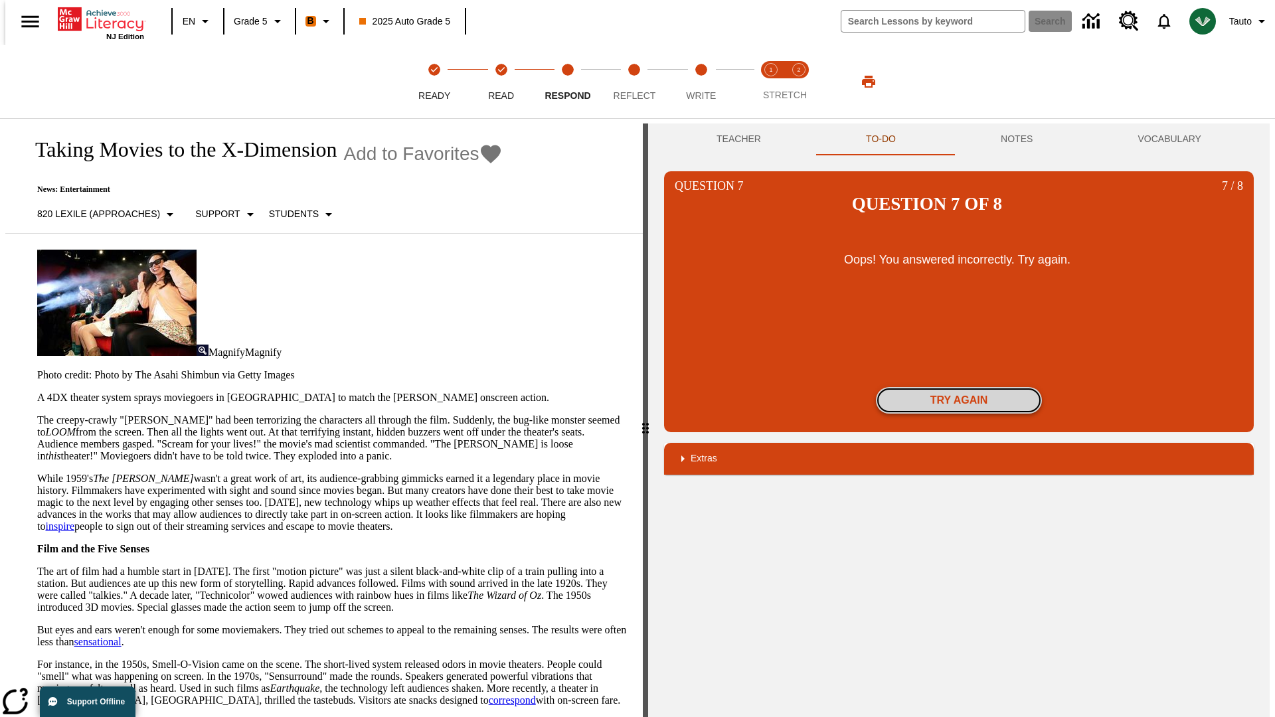
click at [959, 387] on button "Try again" at bounding box center [959, 400] width 166 height 27
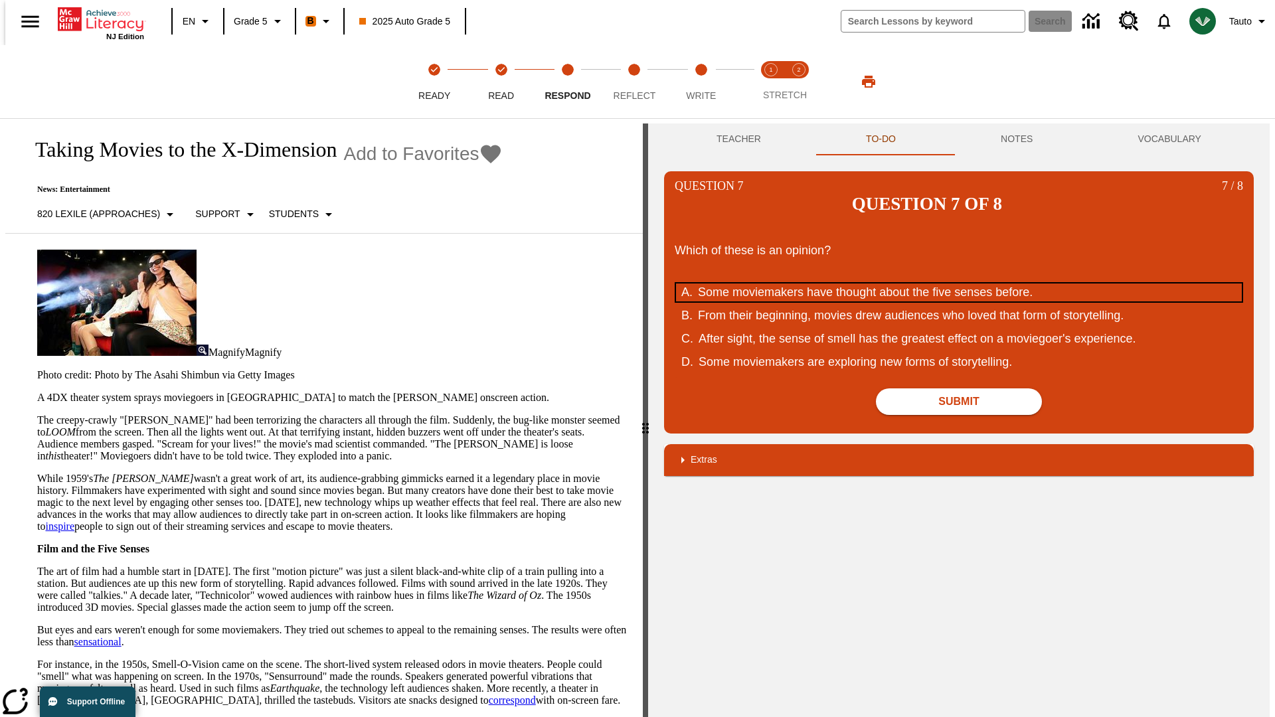
click at [959, 284] on div "Some moviemakers have thought about the five senses before." at bounding box center [950, 293] width 505 height 18
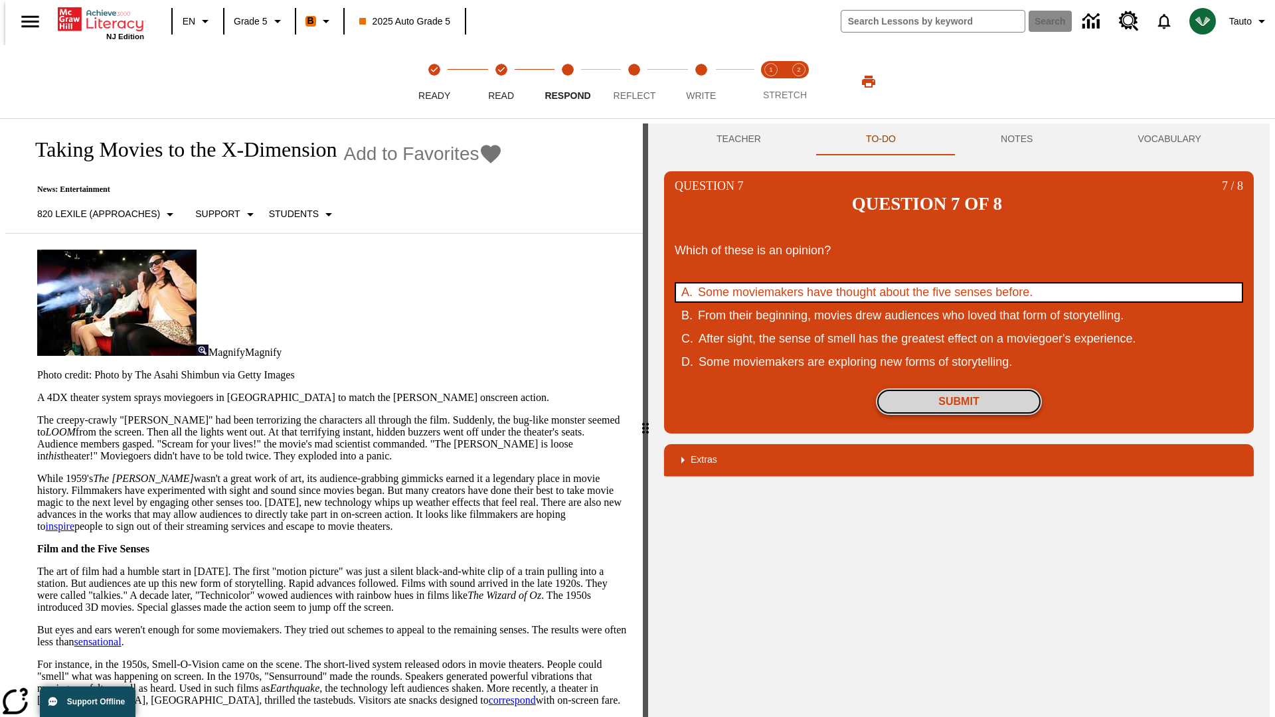
click at [959, 388] on button "Submit" at bounding box center [959, 401] width 166 height 27
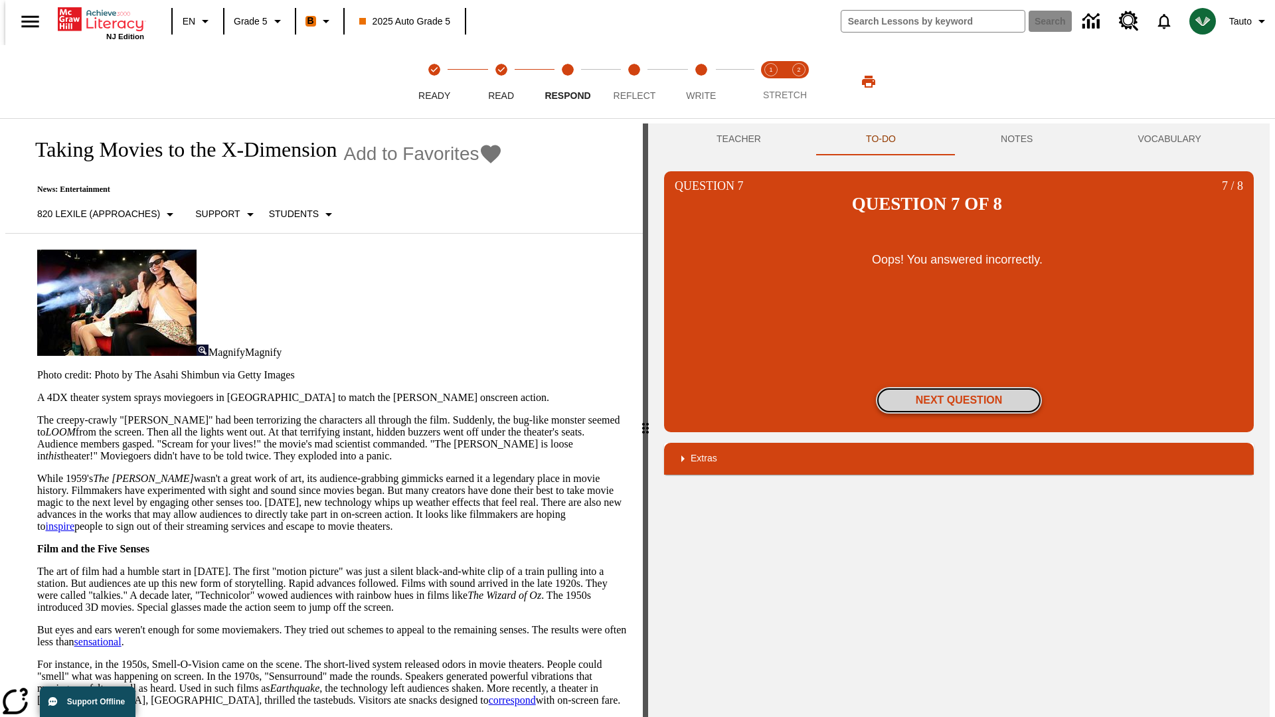
click at [959, 387] on button "Next Question" at bounding box center [959, 400] width 166 height 27
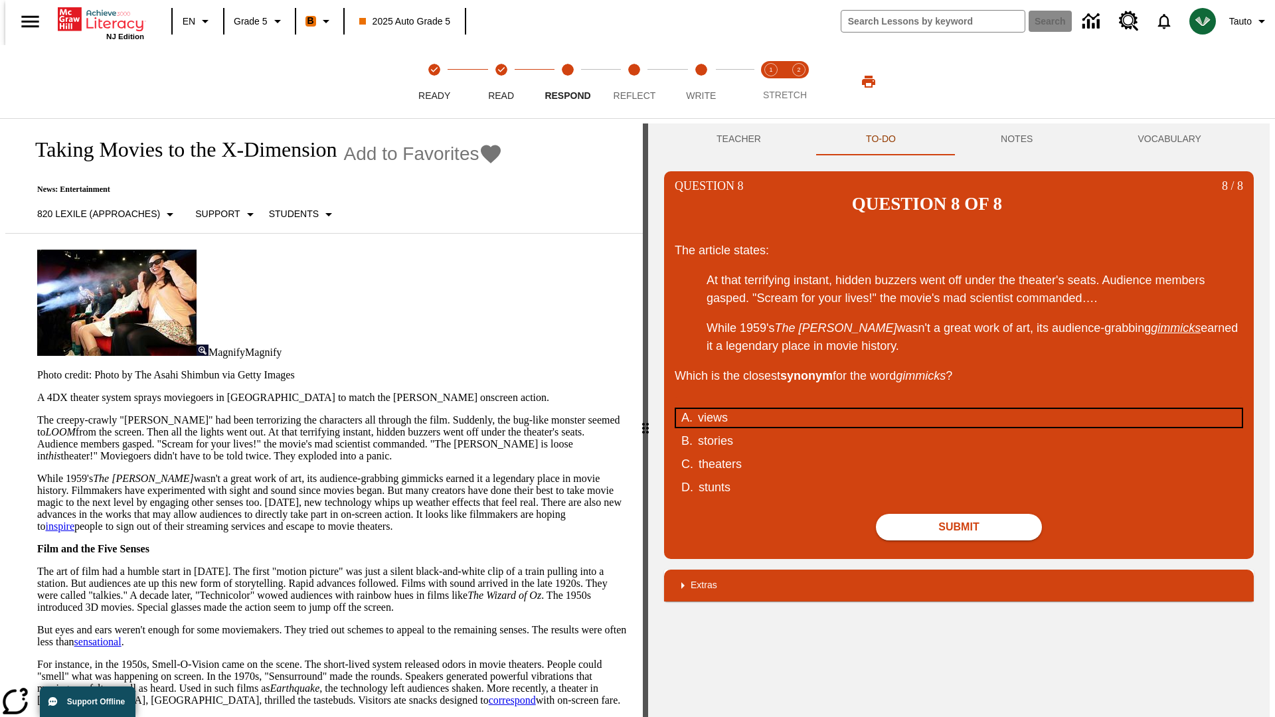
click at [959, 409] on div "views" at bounding box center [950, 418] width 505 height 18
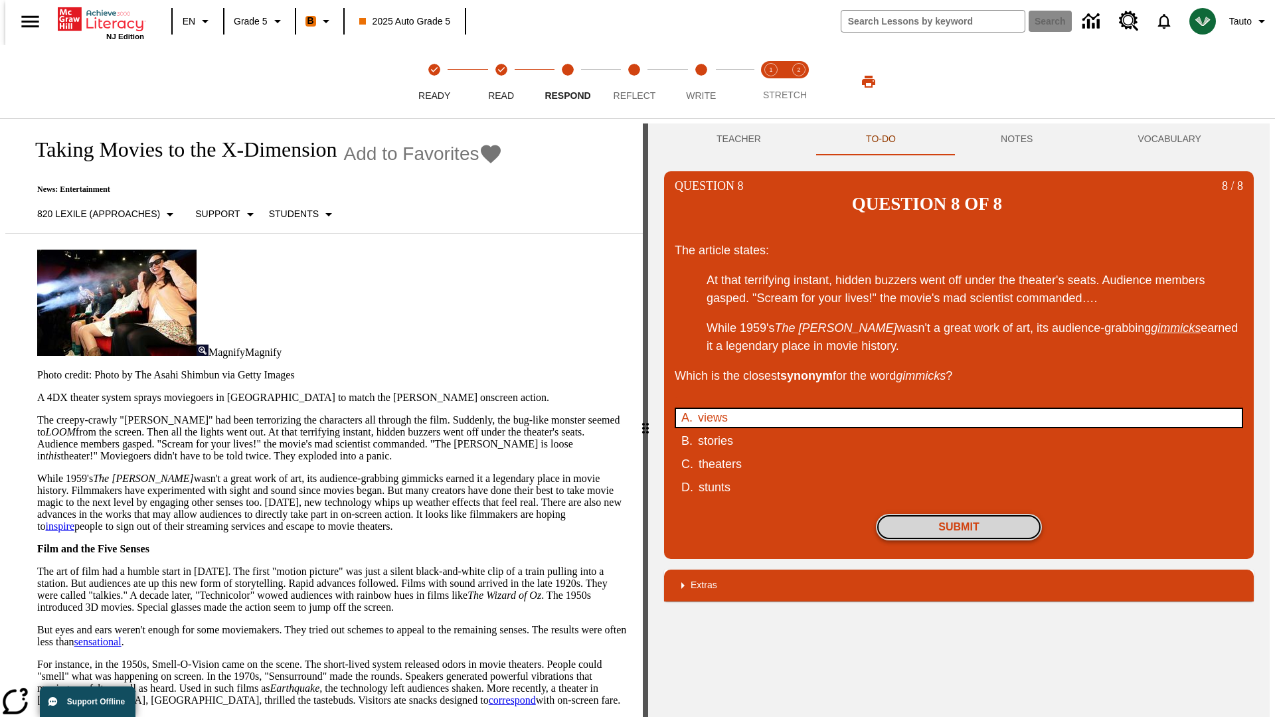
click at [959, 514] on button "Submit" at bounding box center [959, 527] width 166 height 27
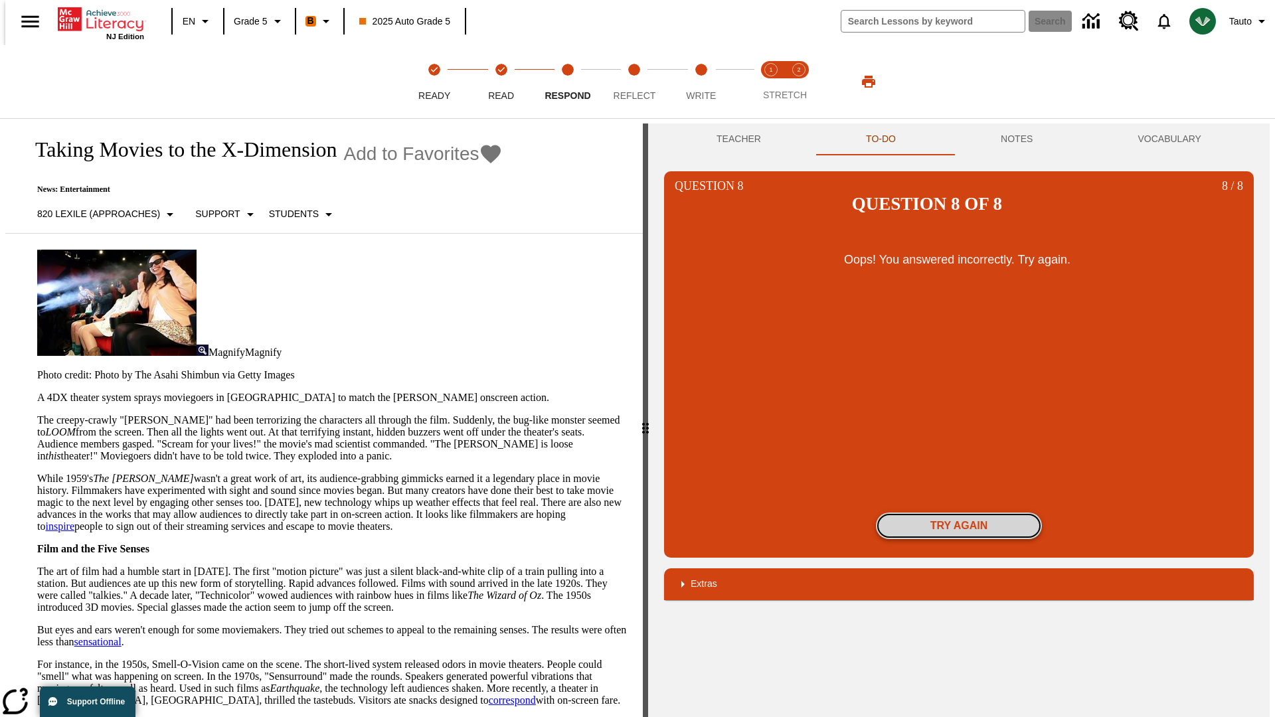
click at [959, 513] on button "Try again" at bounding box center [959, 526] width 166 height 27
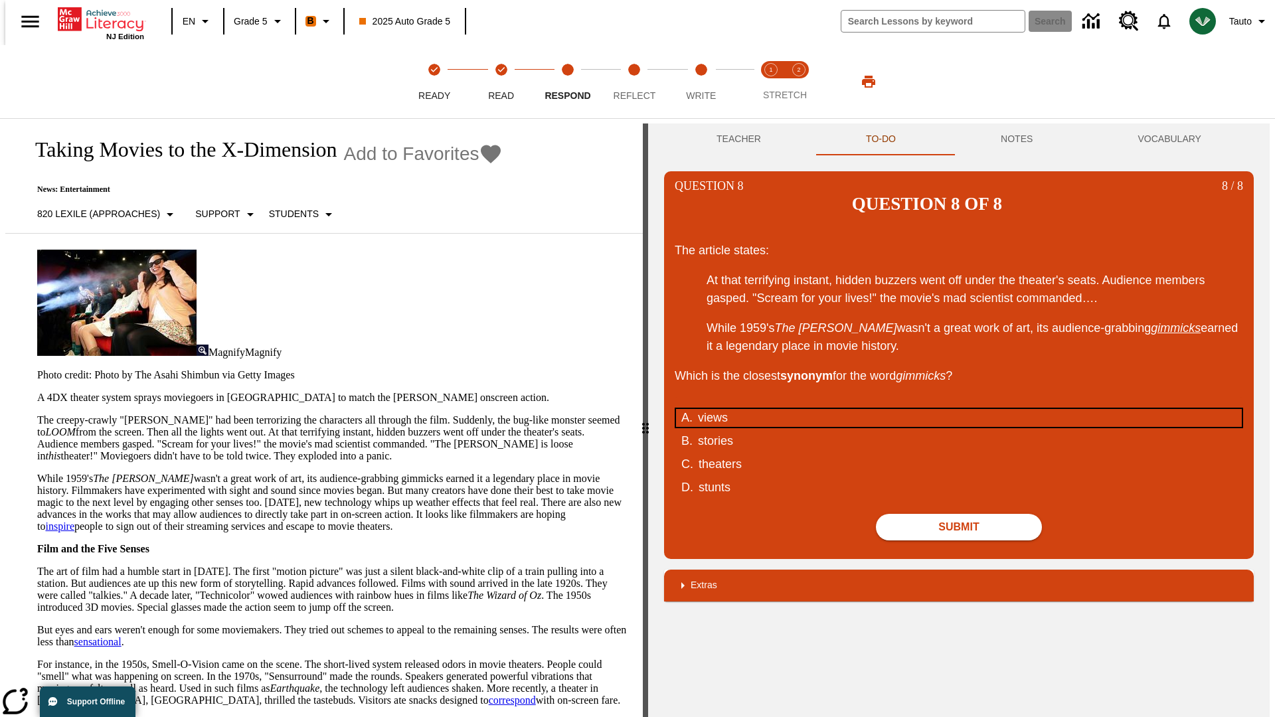
click at [959, 409] on div "views" at bounding box center [950, 418] width 505 height 18
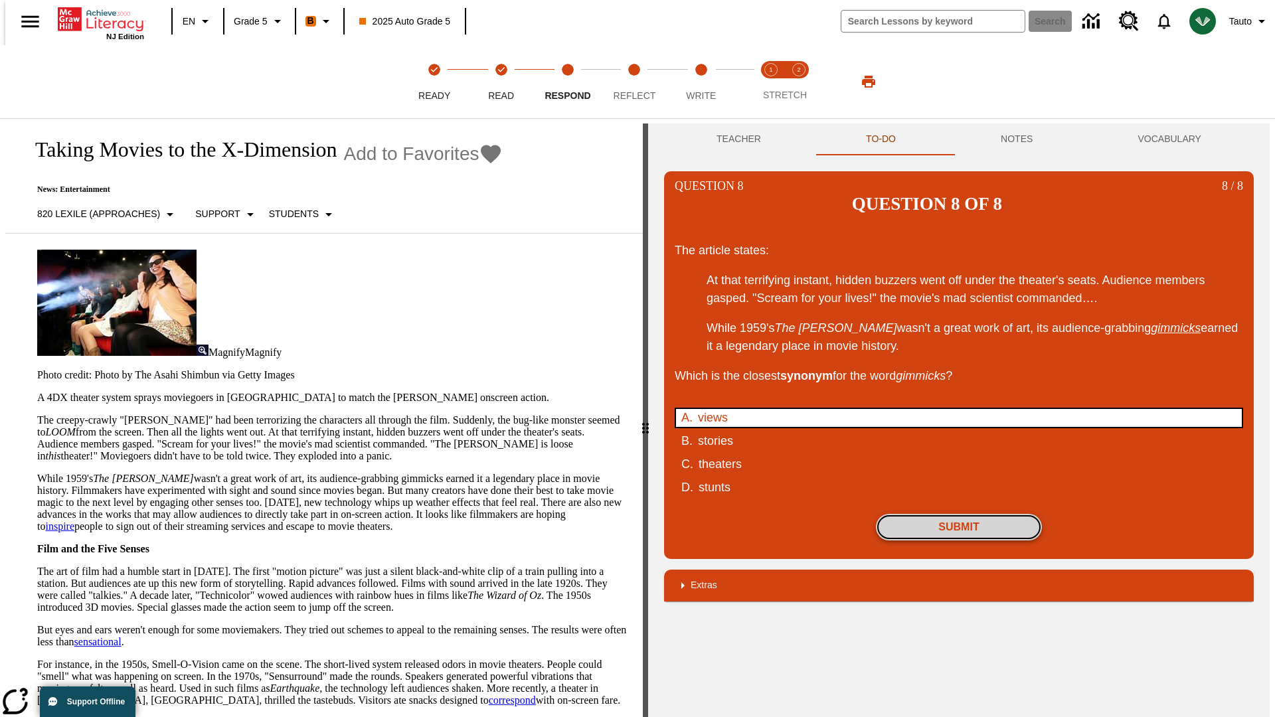
click at [959, 514] on button "Submit" at bounding box center [959, 527] width 166 height 27
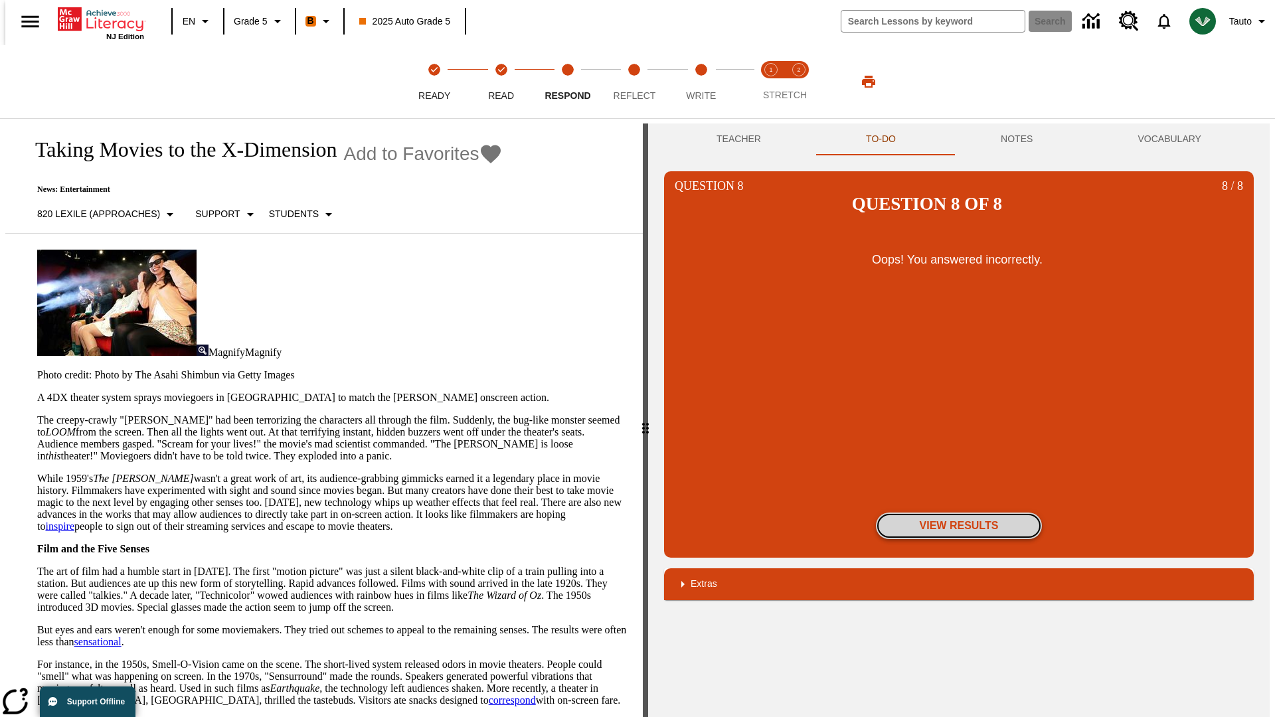
click at [959, 513] on button "View Results" at bounding box center [959, 526] width 166 height 27
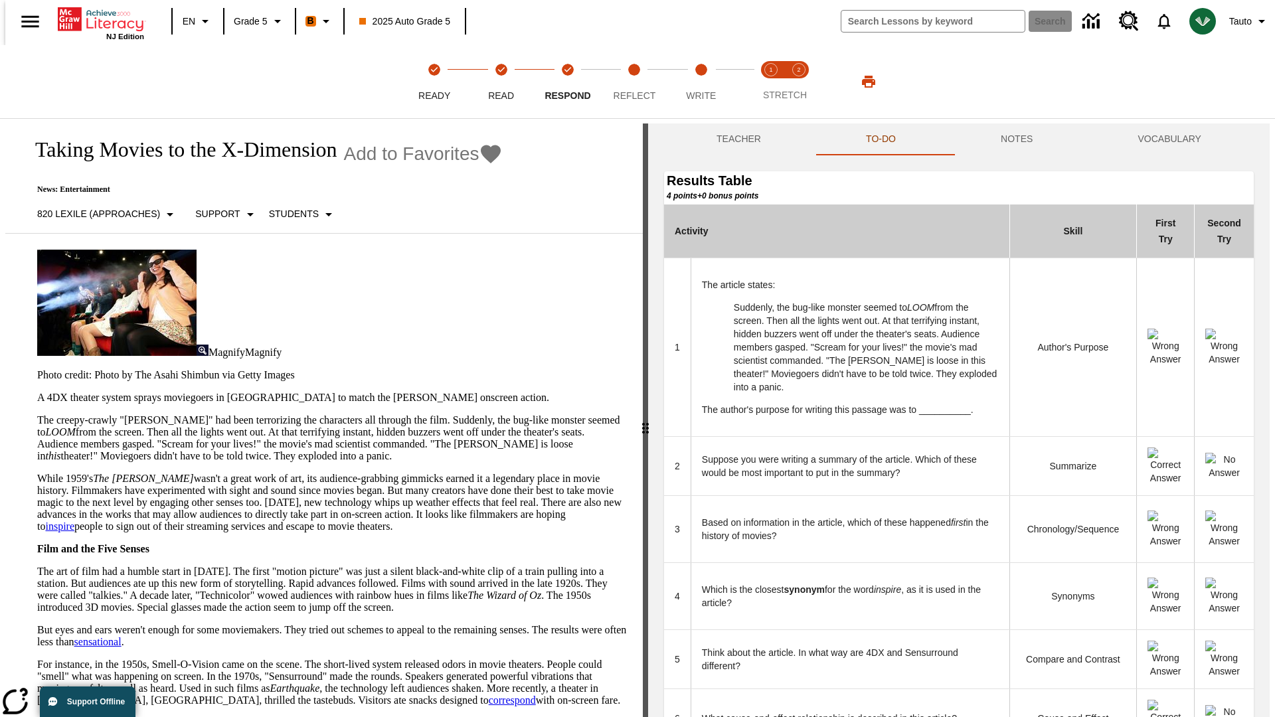
scroll to position [363, 0]
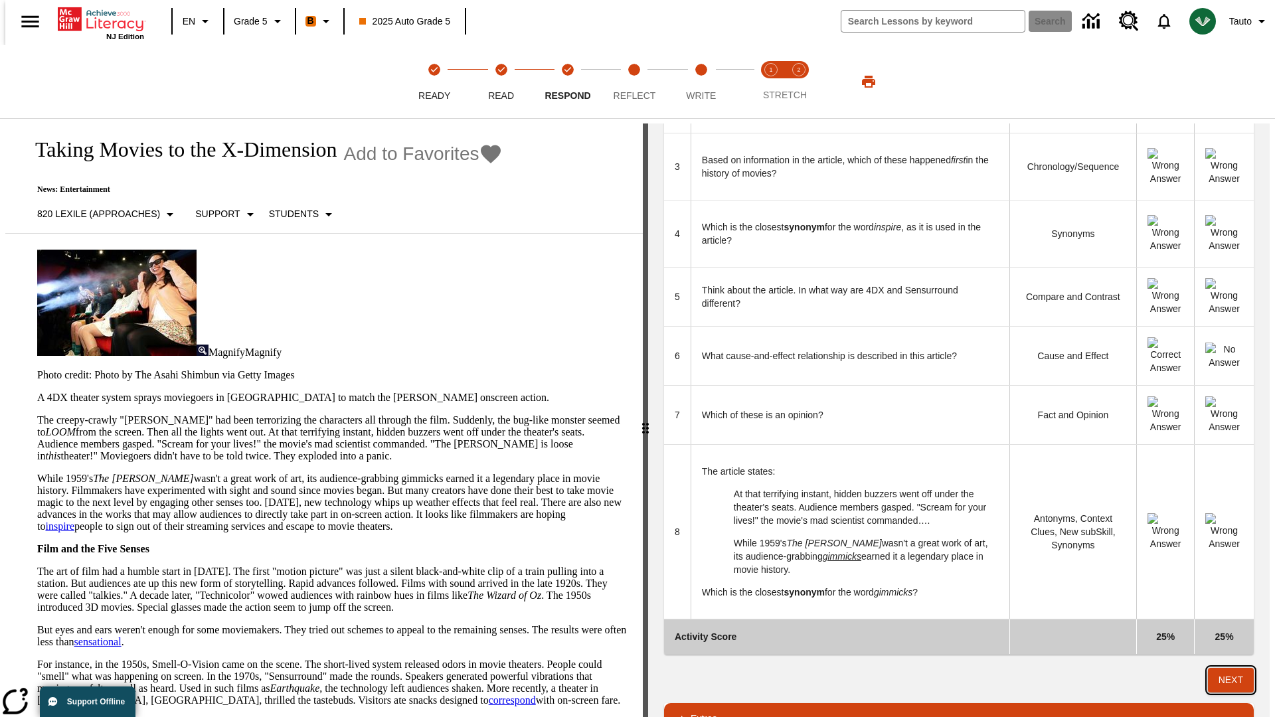
click at [1237, 668] on button "Next" at bounding box center [1231, 680] width 46 height 25
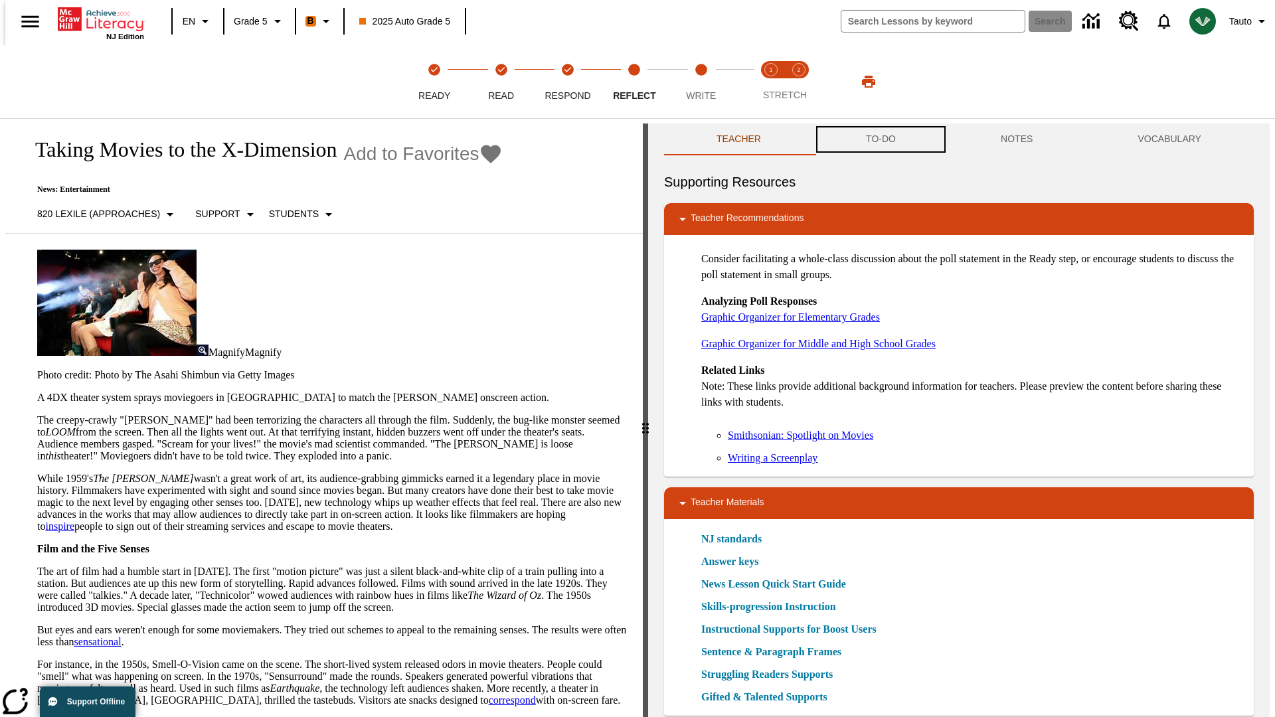
click at [880, 139] on button "TO-DO" at bounding box center [881, 140] width 135 height 32
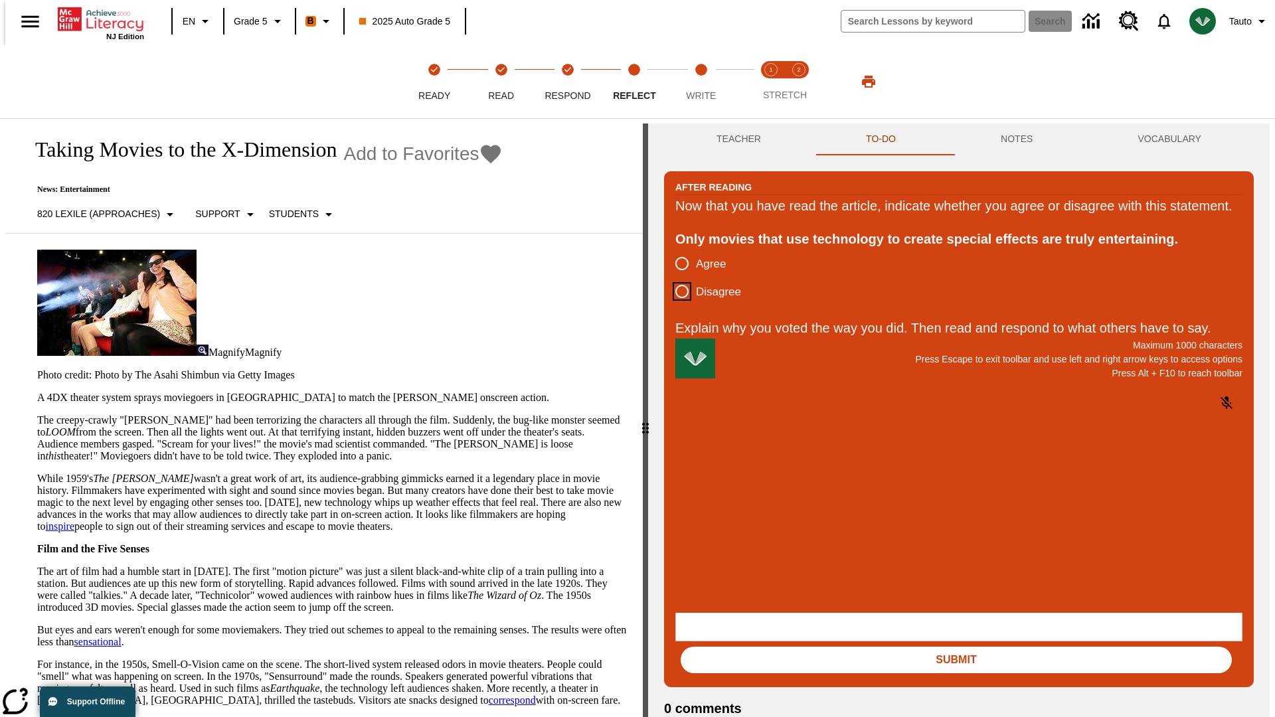
click at [677, 305] on input "Disagree" at bounding box center [682, 292] width 28 height 28
radio input "true"
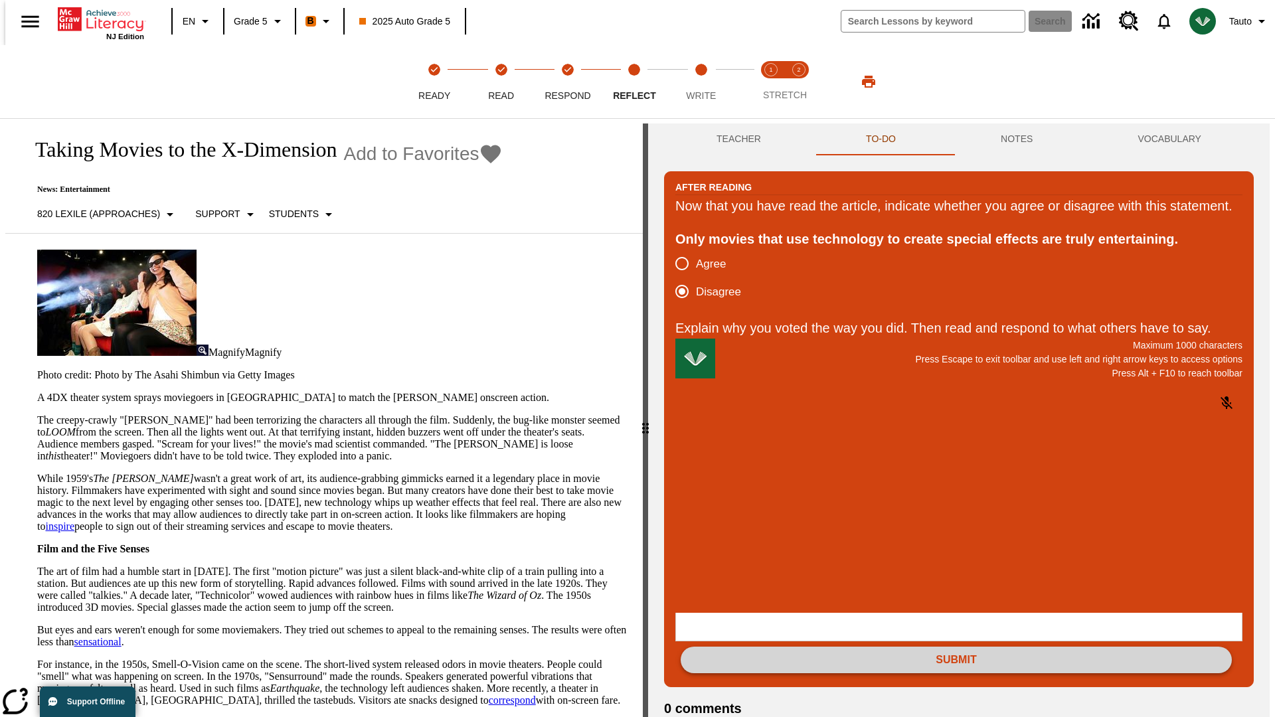
click at [956, 647] on button "Submit" at bounding box center [956, 660] width 551 height 27
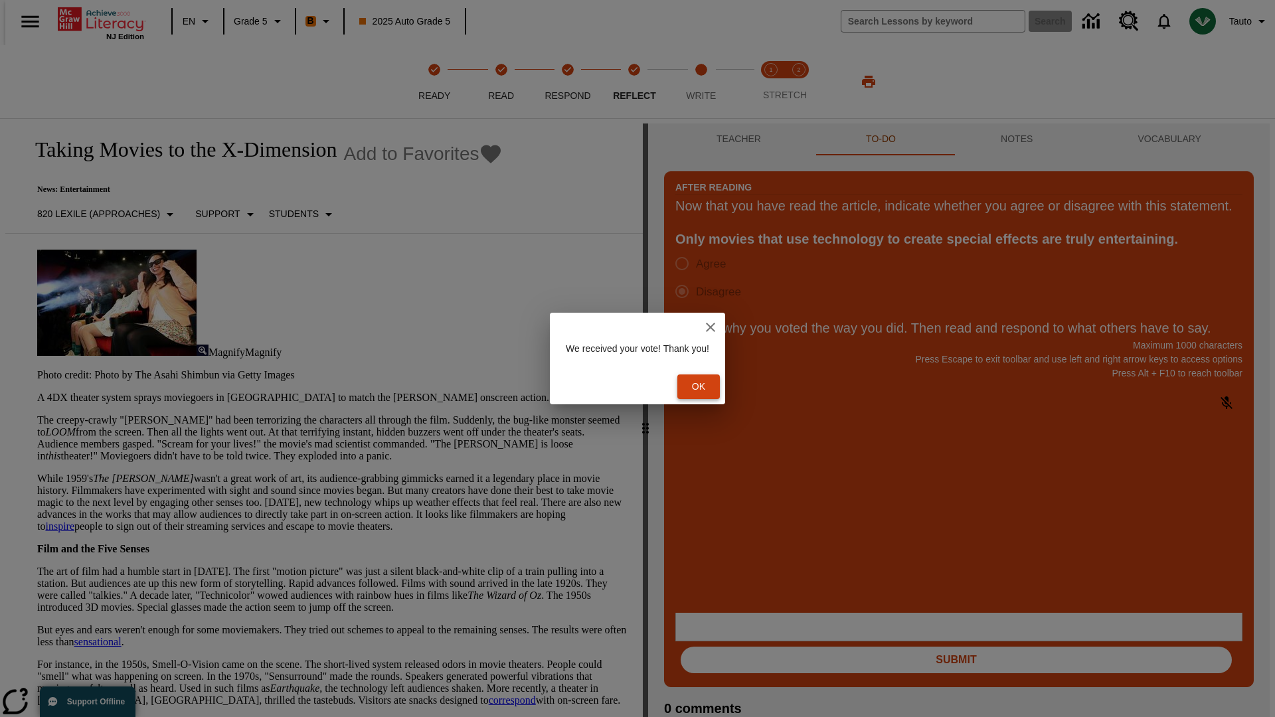
click at [705, 387] on button "Ok" at bounding box center [698, 387] width 43 height 25
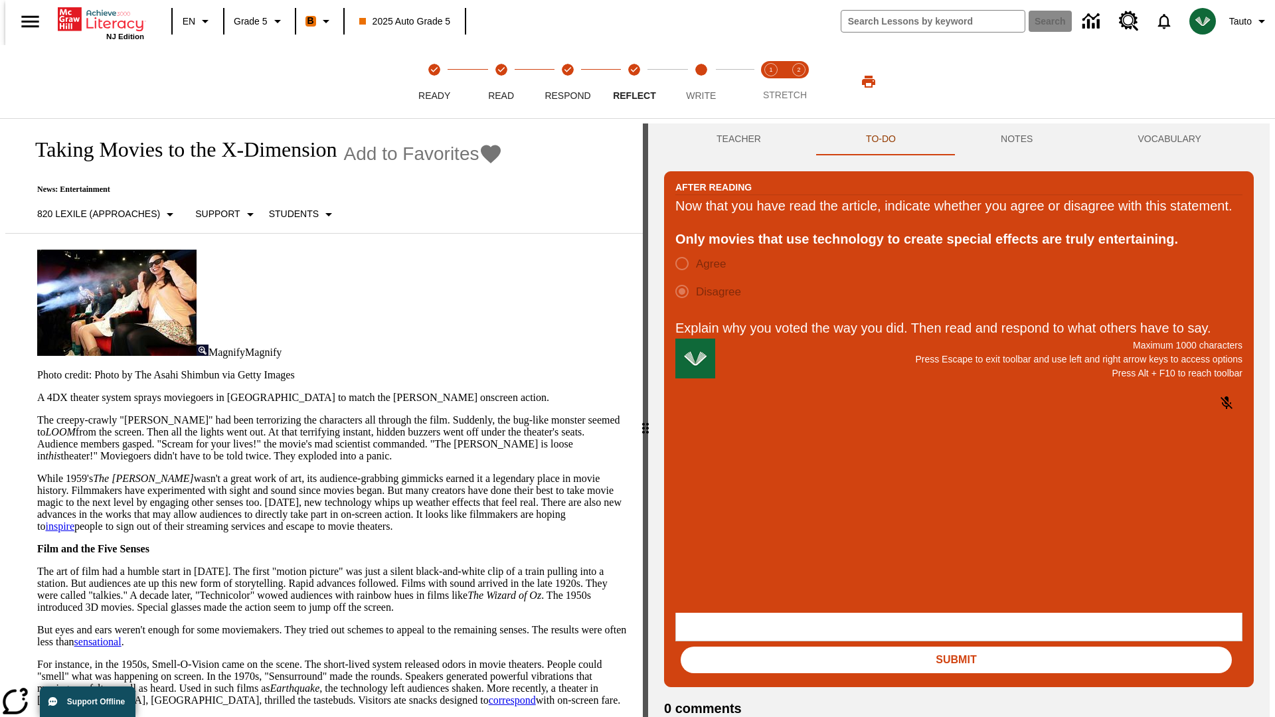
scroll to position [21, 0]
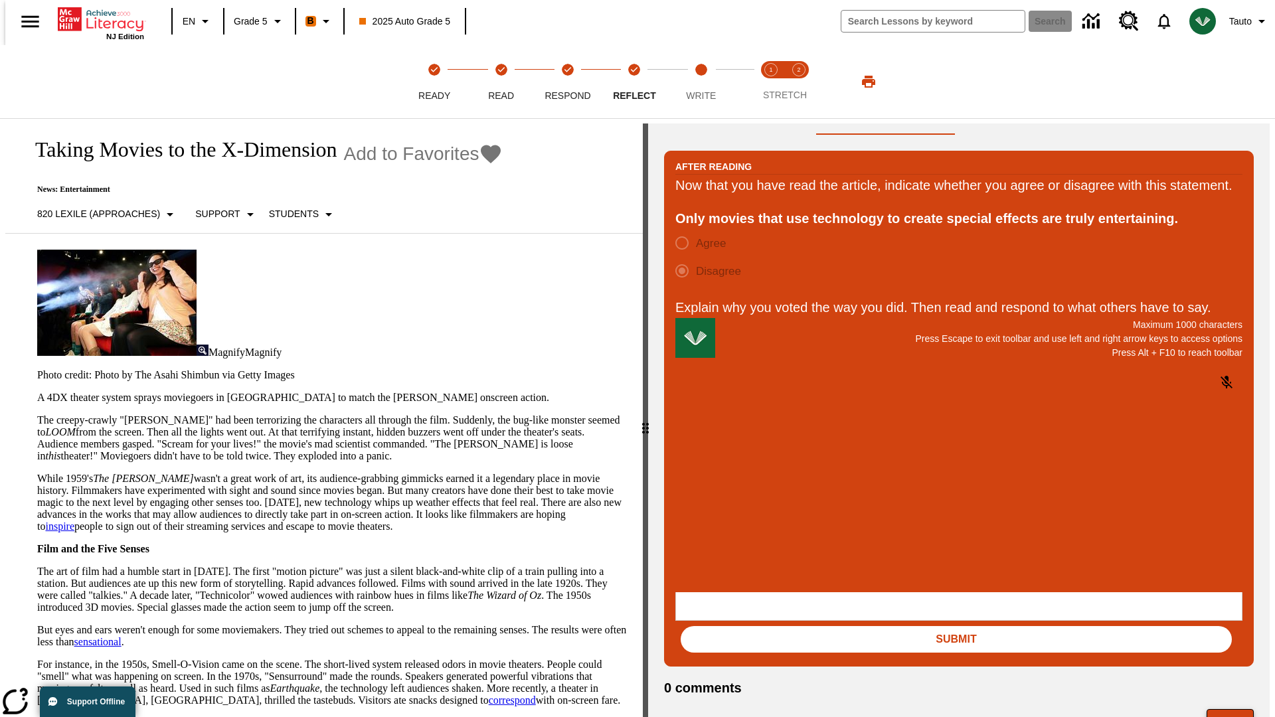
click at [1236, 709] on button "Next" at bounding box center [1230, 721] width 47 height 25
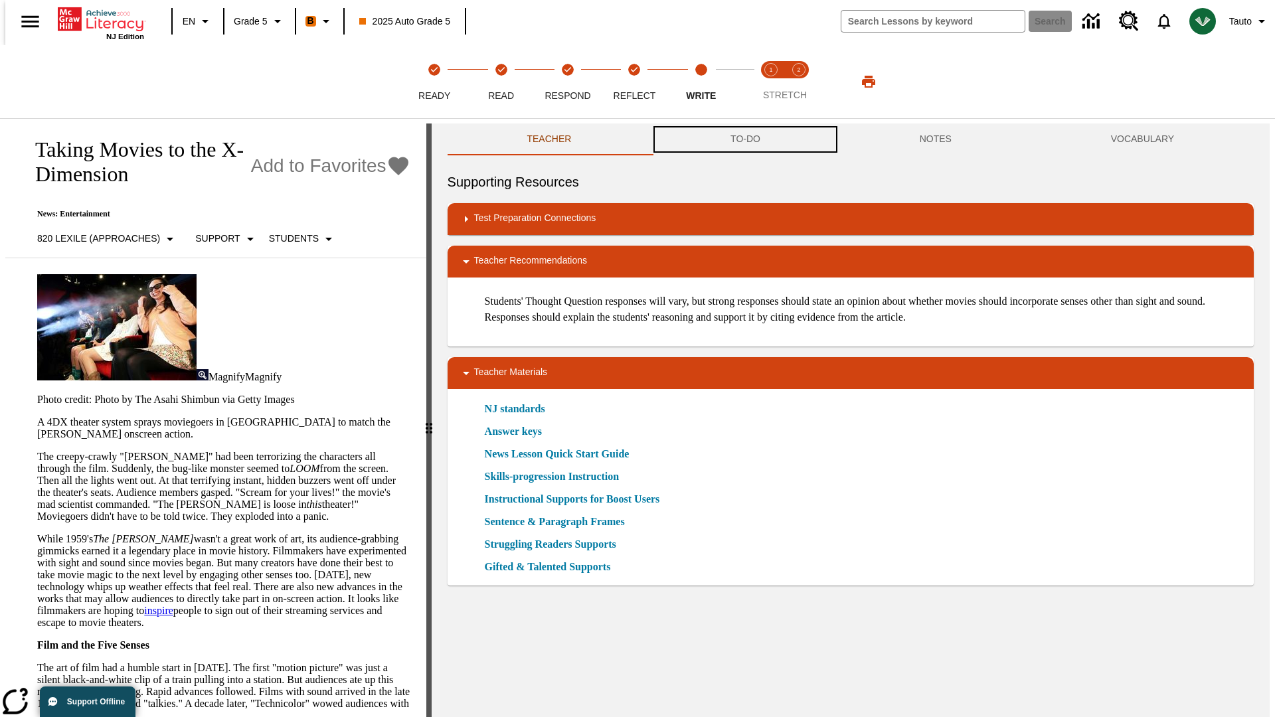
scroll to position [1, 0]
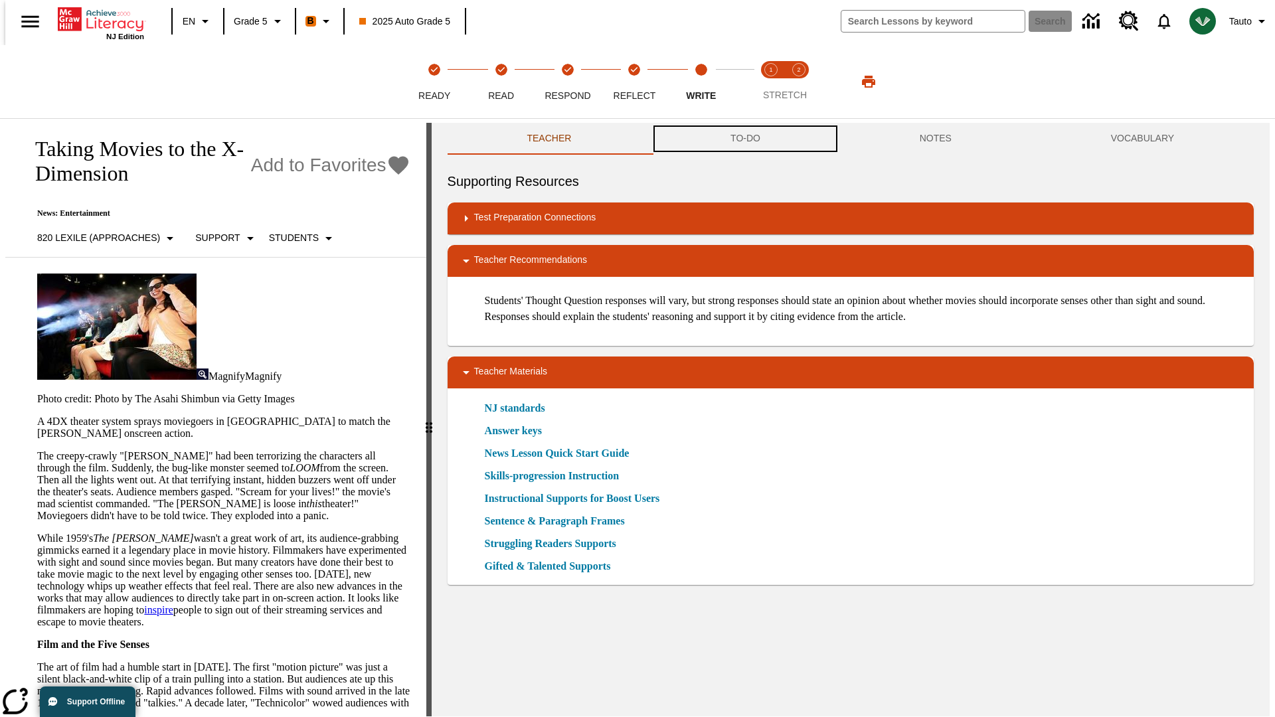
click at [744, 139] on button "TO-DO" at bounding box center [745, 139] width 189 height 32
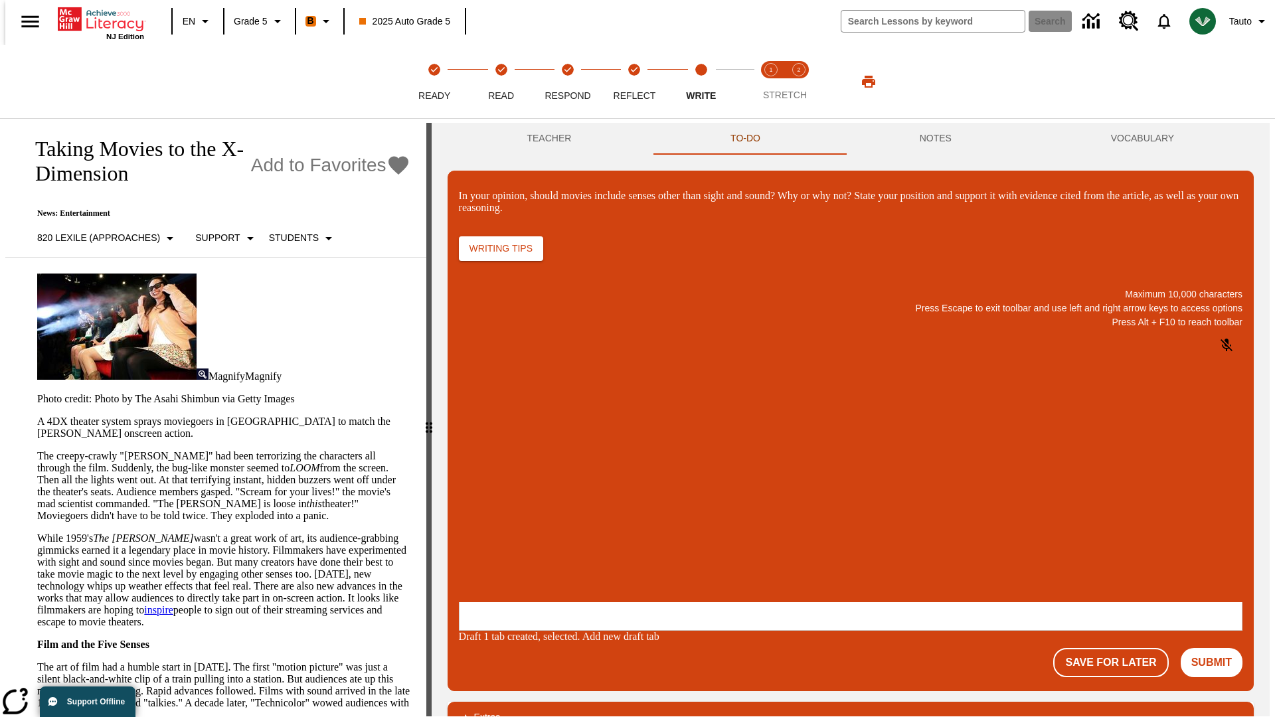
scroll to position [0, 0]
click at [652, 517] on p "\a\9In your opinion, should movies include senses other than sight and sound? W…" at bounding box center [558, 516] width 189 height 12
click at [1217, 648] on button "Submit" at bounding box center [1212, 662] width 62 height 29
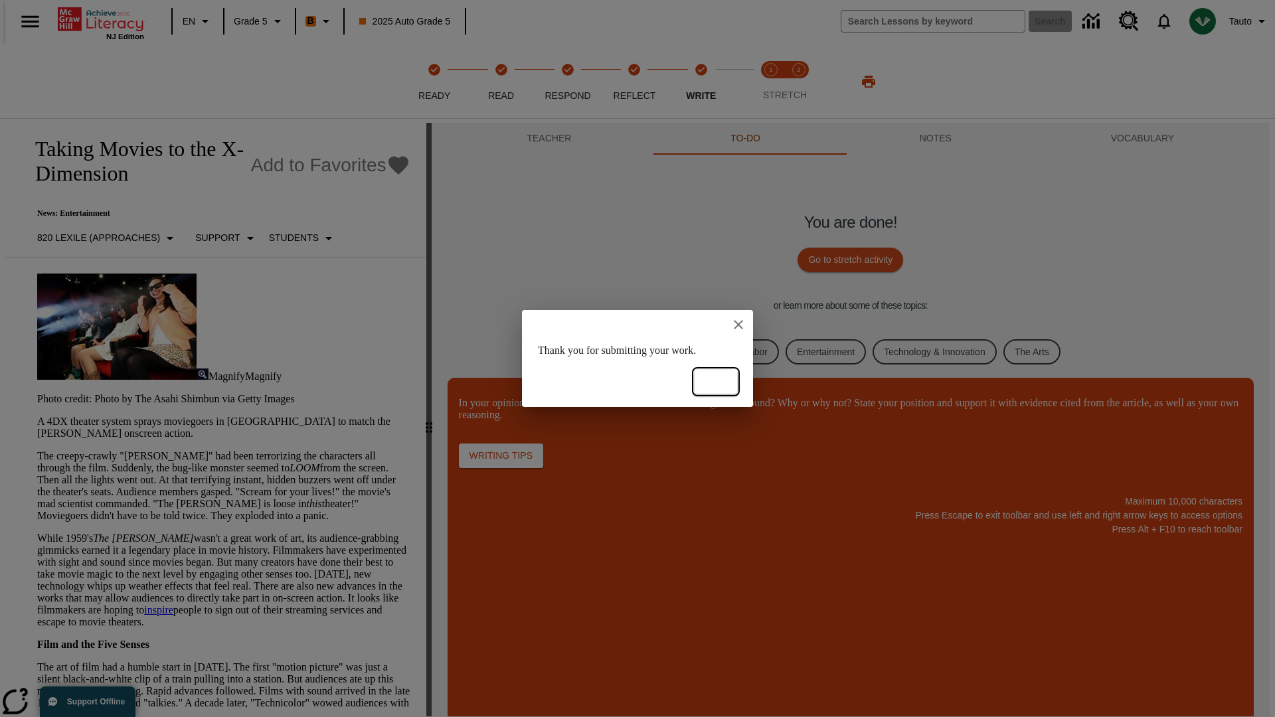
click at [716, 382] on button "Ok" at bounding box center [716, 382] width 43 height 25
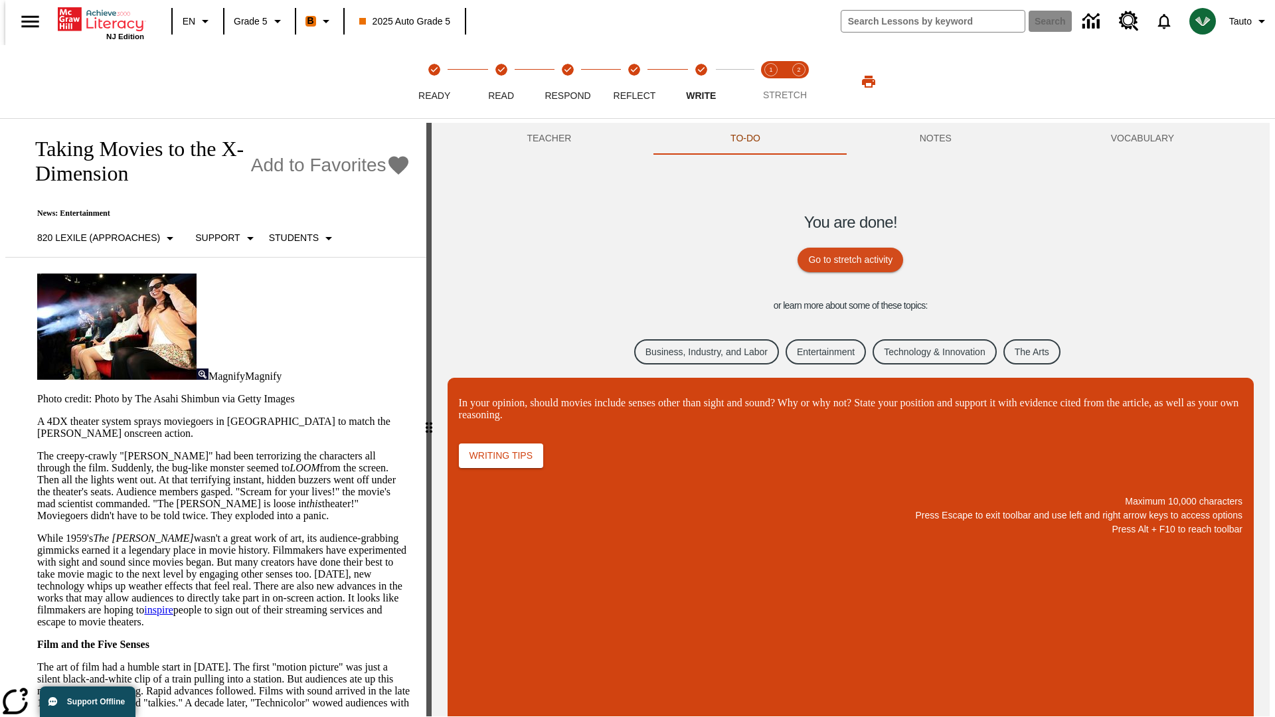
click at [696, 351] on link "Business, Industry, and Labor" at bounding box center [706, 352] width 145 height 26
